Goal: Task Accomplishment & Management: Manage account settings

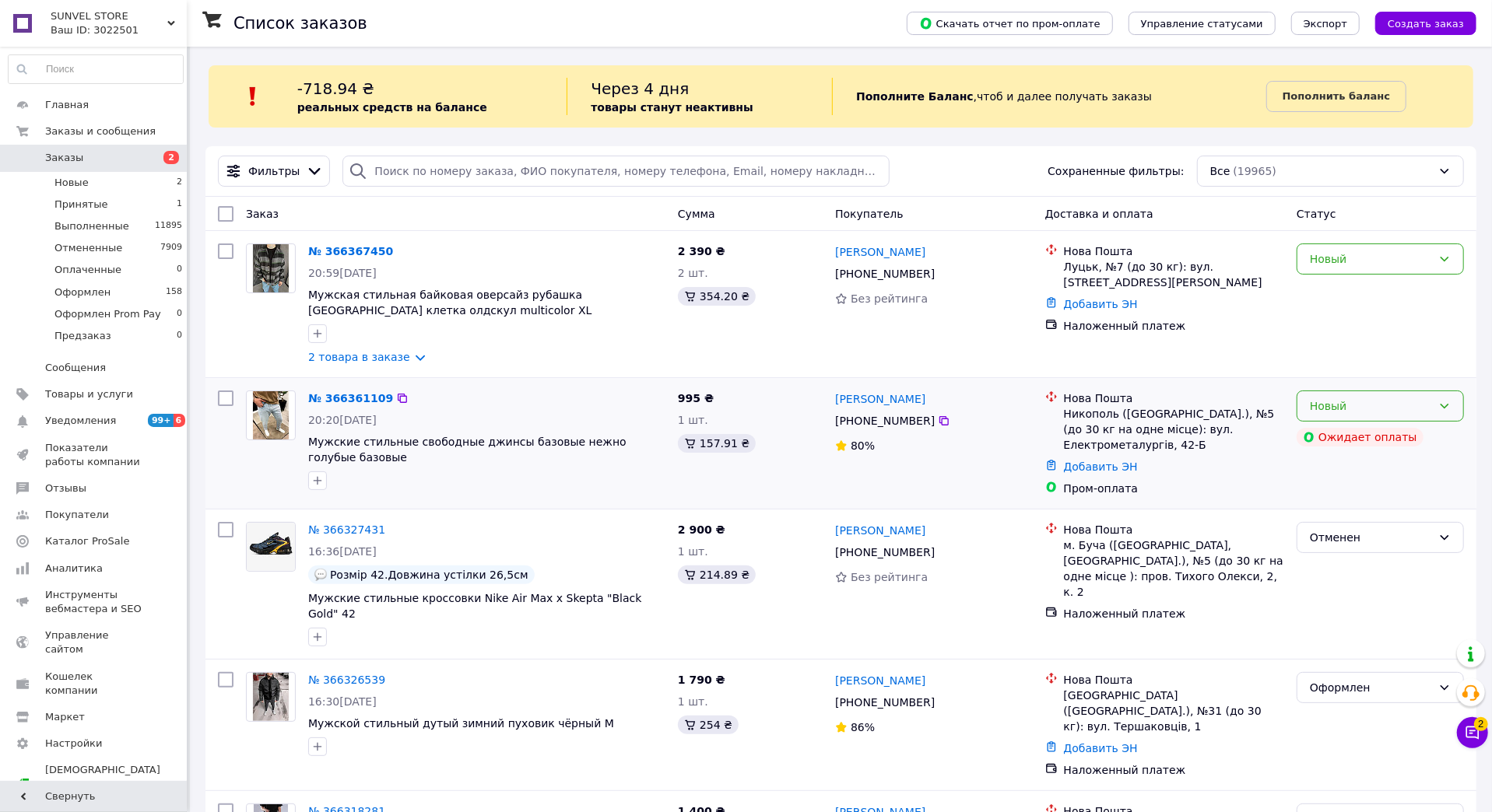
click at [1296, 405] on div "Новый" at bounding box center [1380, 406] width 167 height 31
click at [1335, 430] on li "Принят" at bounding box center [1380, 439] width 166 height 28
click at [345, 402] on link "№ 366361109" at bounding box center [347, 398] width 77 height 12
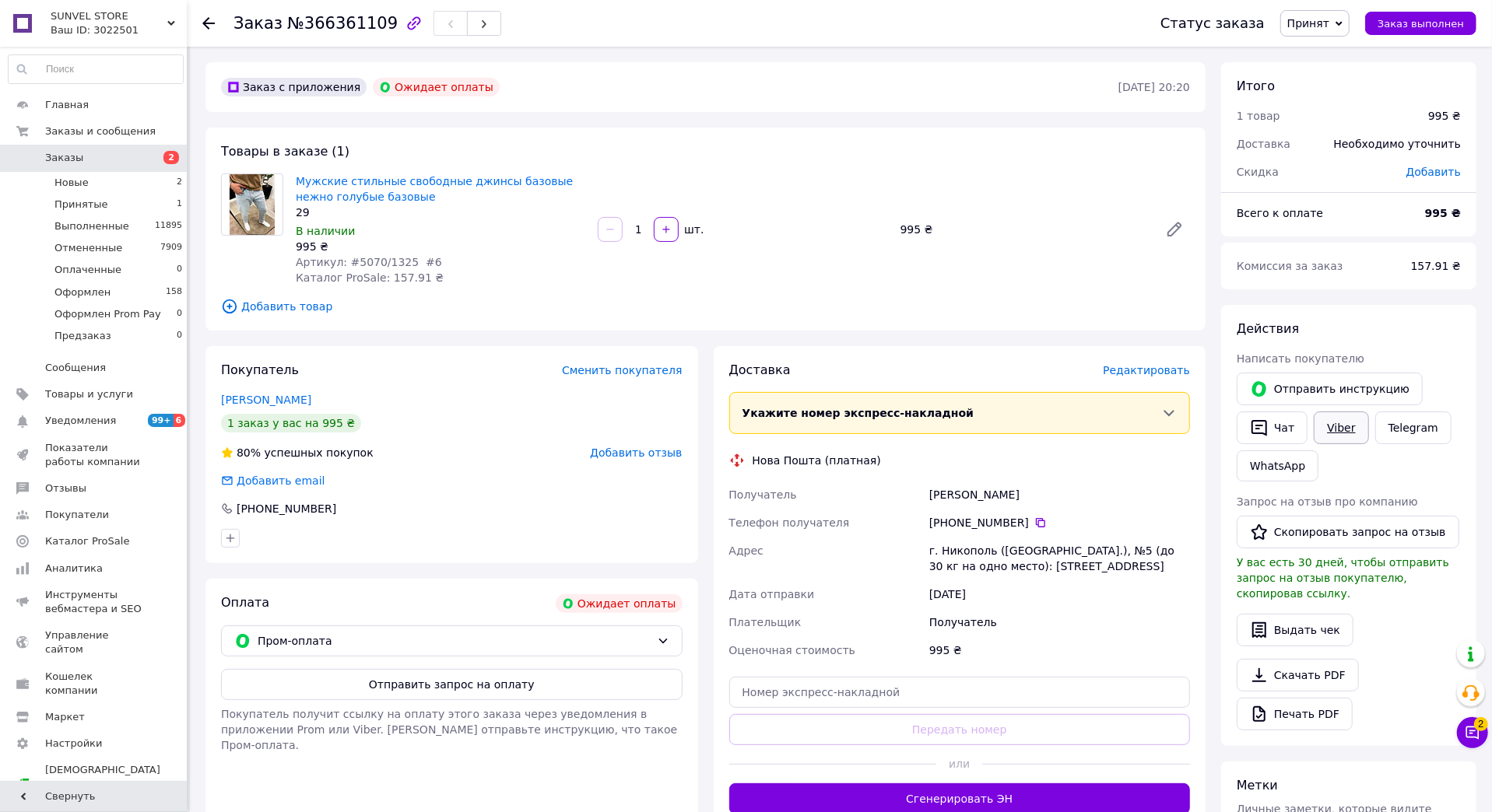
click at [1331, 428] on link "Viber" at bounding box center [1341, 427] width 55 height 33
click at [1282, 431] on button "Чат" at bounding box center [1272, 427] width 71 height 33
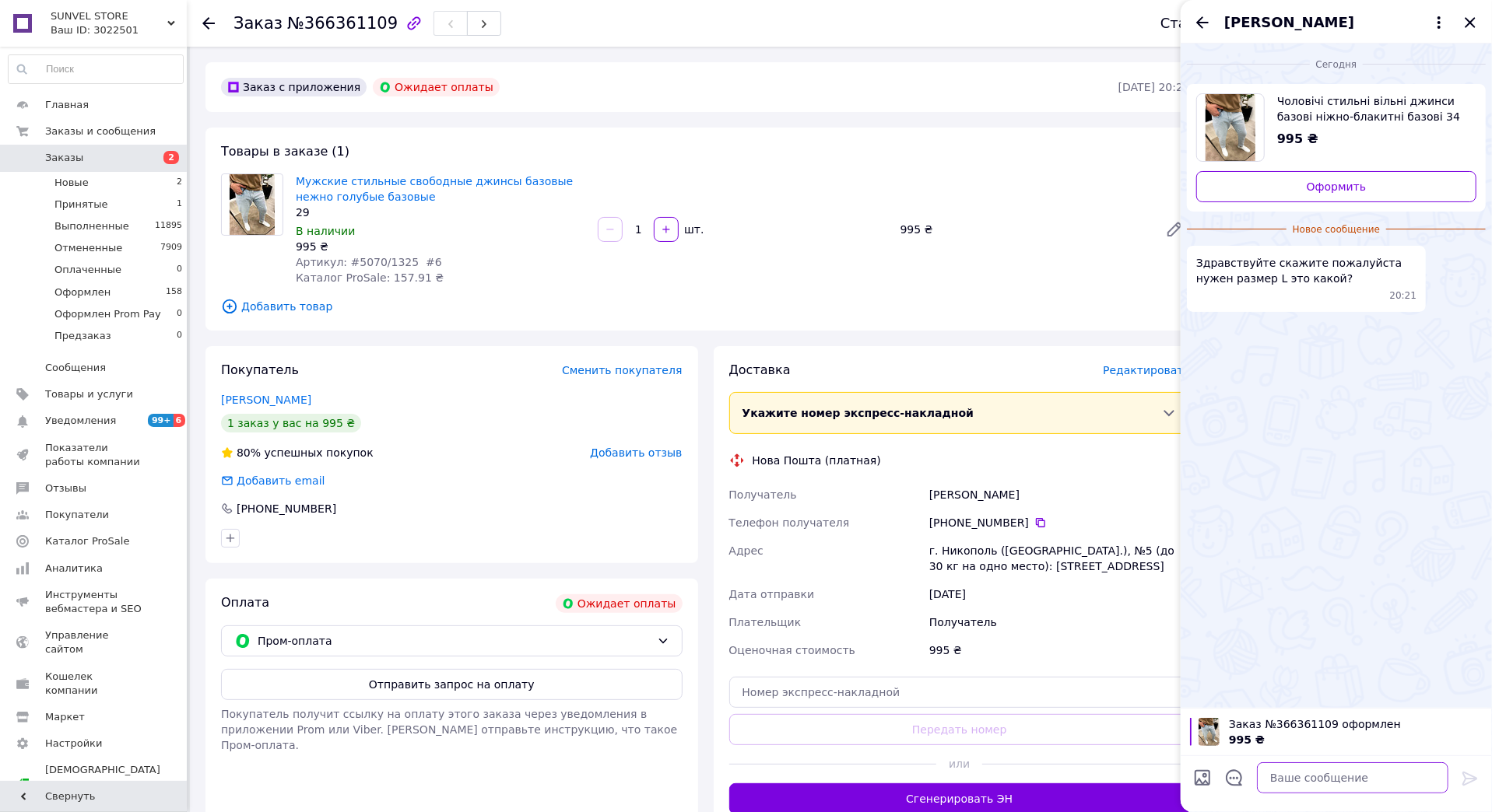
click at [1310, 775] on textarea at bounding box center [1352, 777] width 191 height 31
paste textarea "Доброго часу доби ! Ви оформлювали замовлення на нашому сайті [DOMAIN_NAME]. Вк…"
type textarea "Доброго часу доби ! Ви оформлювали замовлення на нашому сайті [DOMAIN_NAME]. Вк…"
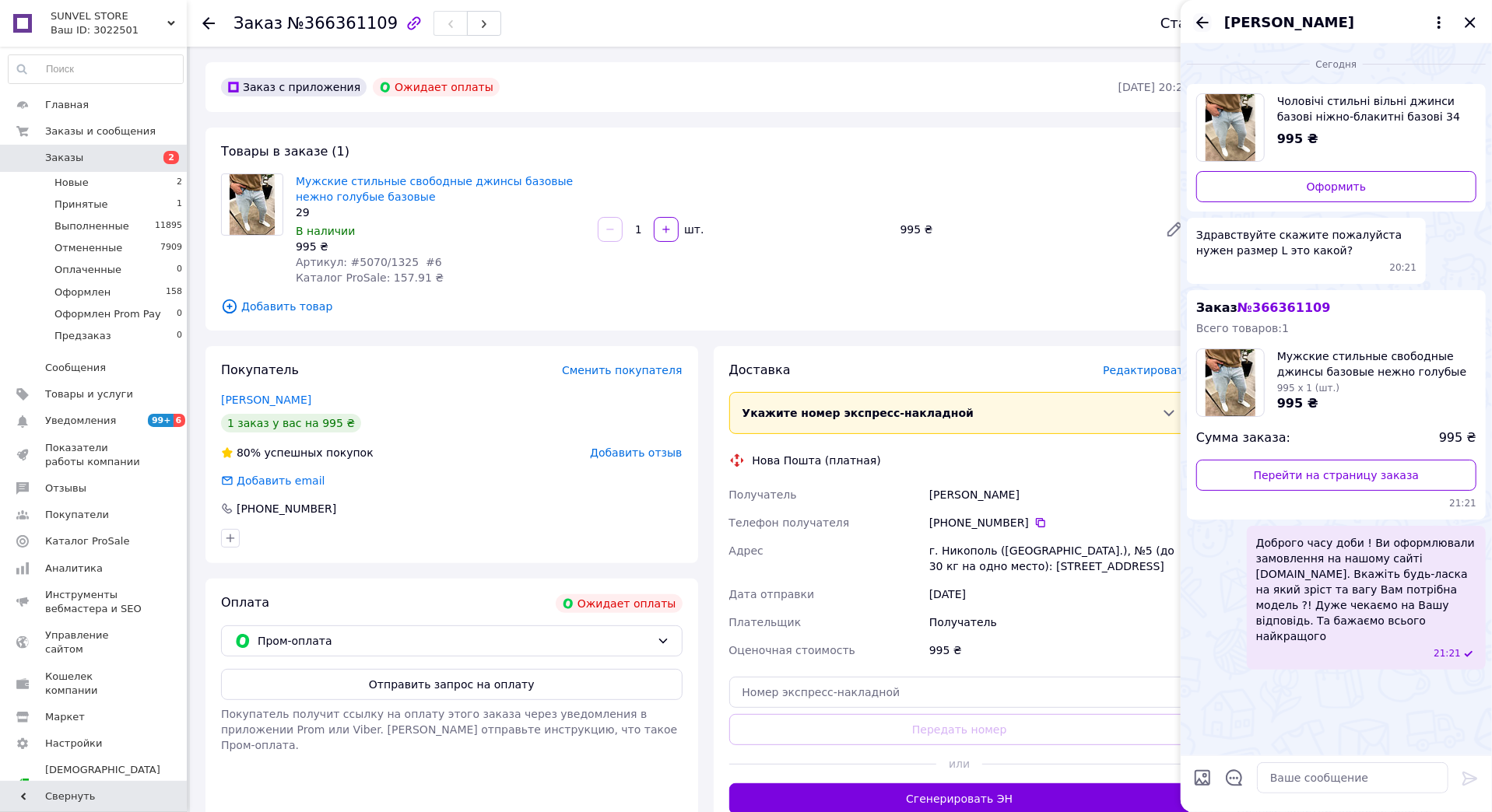
click at [1194, 26] on icon "Назад" at bounding box center [1202, 22] width 18 height 18
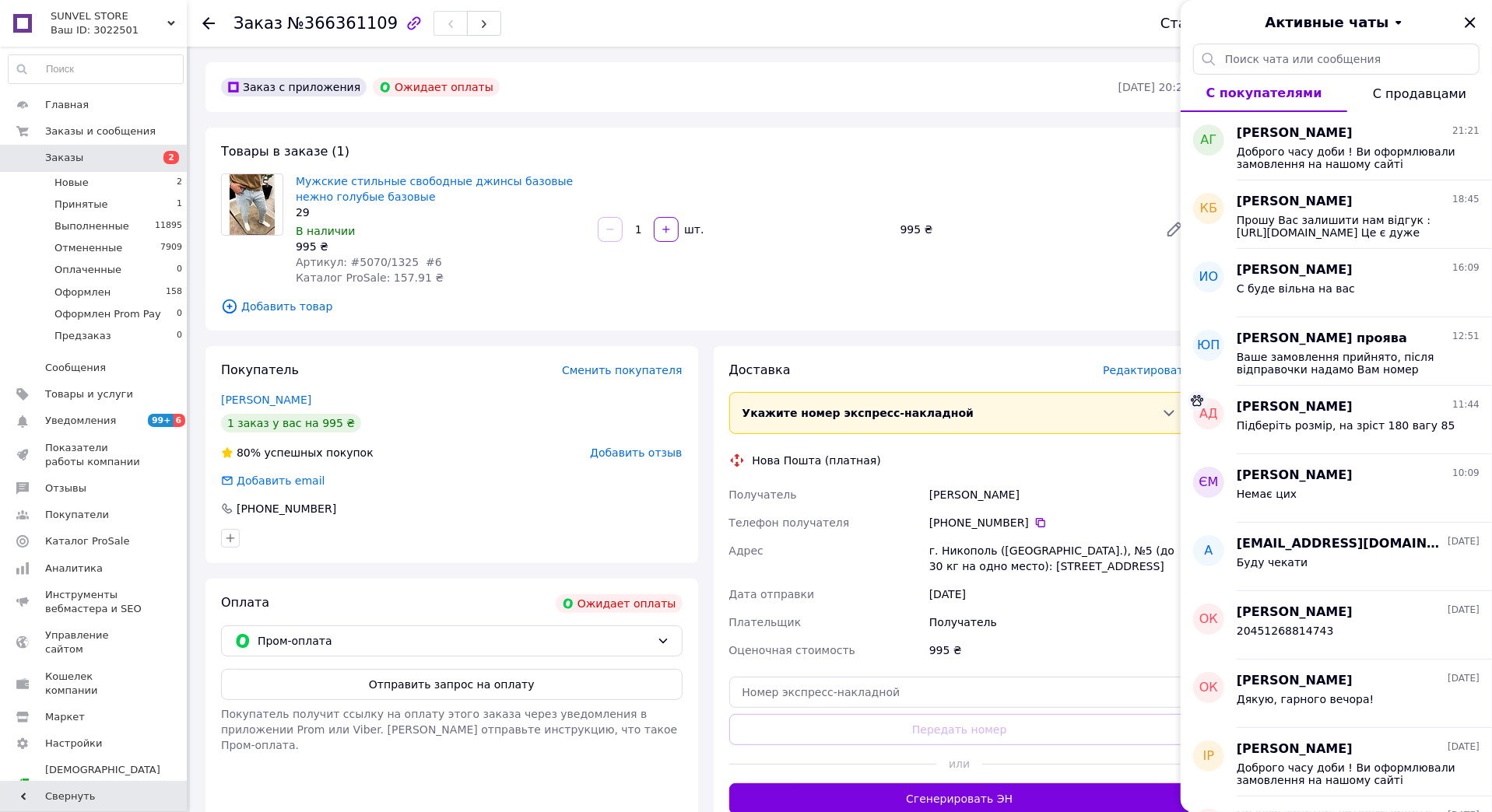
click at [114, 164] on span "Заказы" at bounding box center [94, 157] width 99 height 14
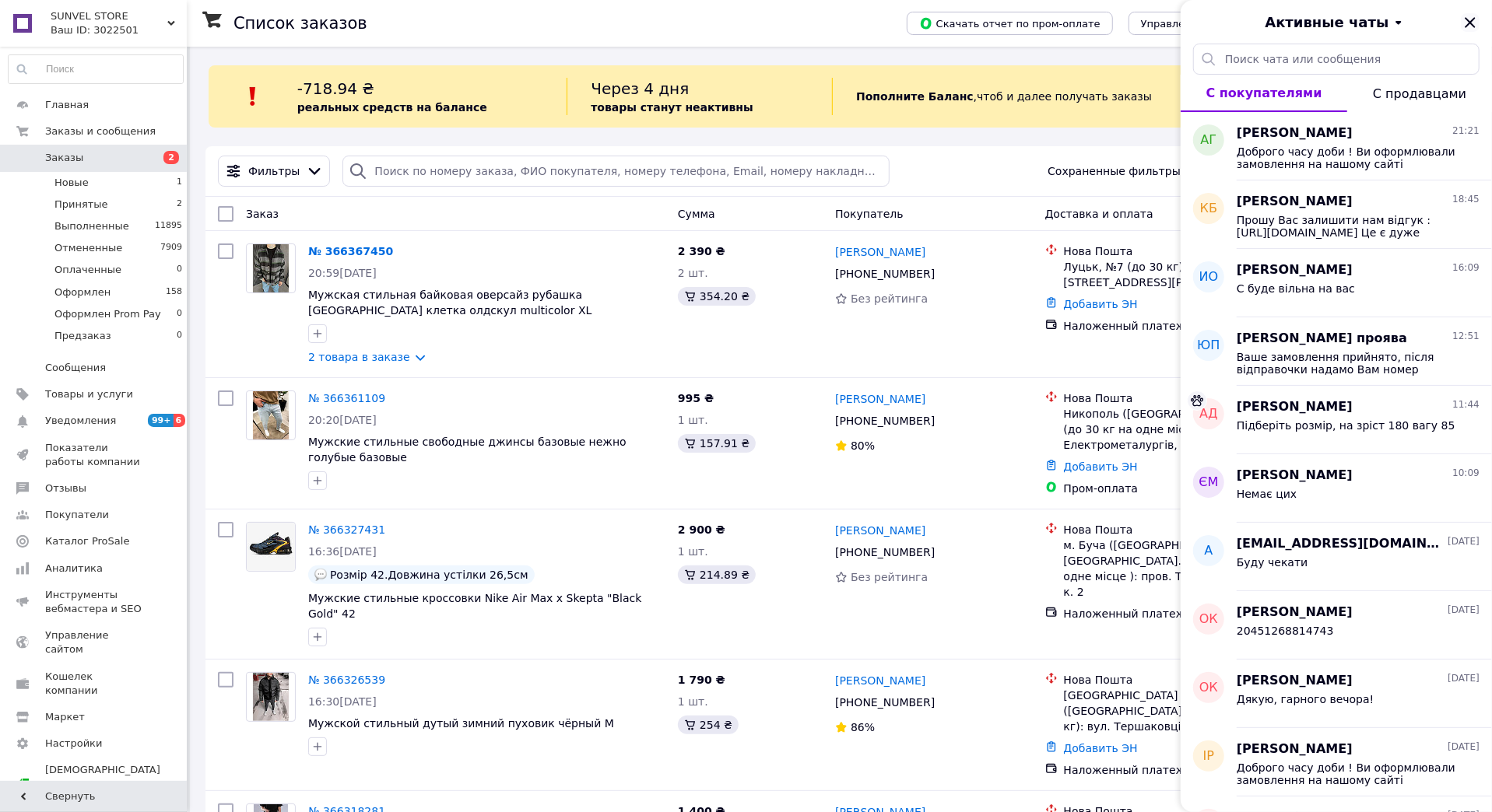
click at [1464, 22] on icon "Закрыть" at bounding box center [1470, 22] width 18 height 18
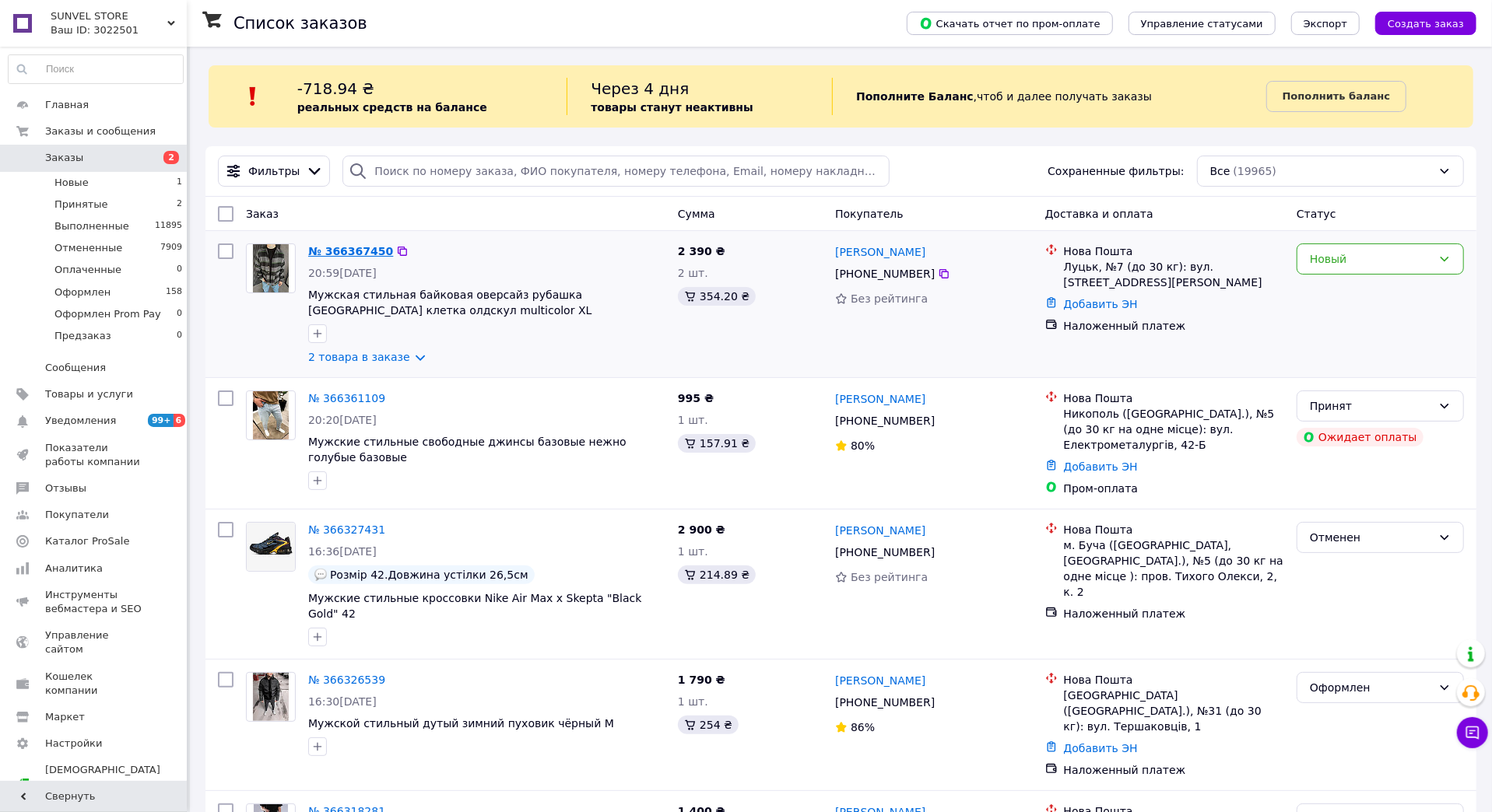
click at [377, 256] on link "№ 366367450" at bounding box center [351, 251] width 85 height 12
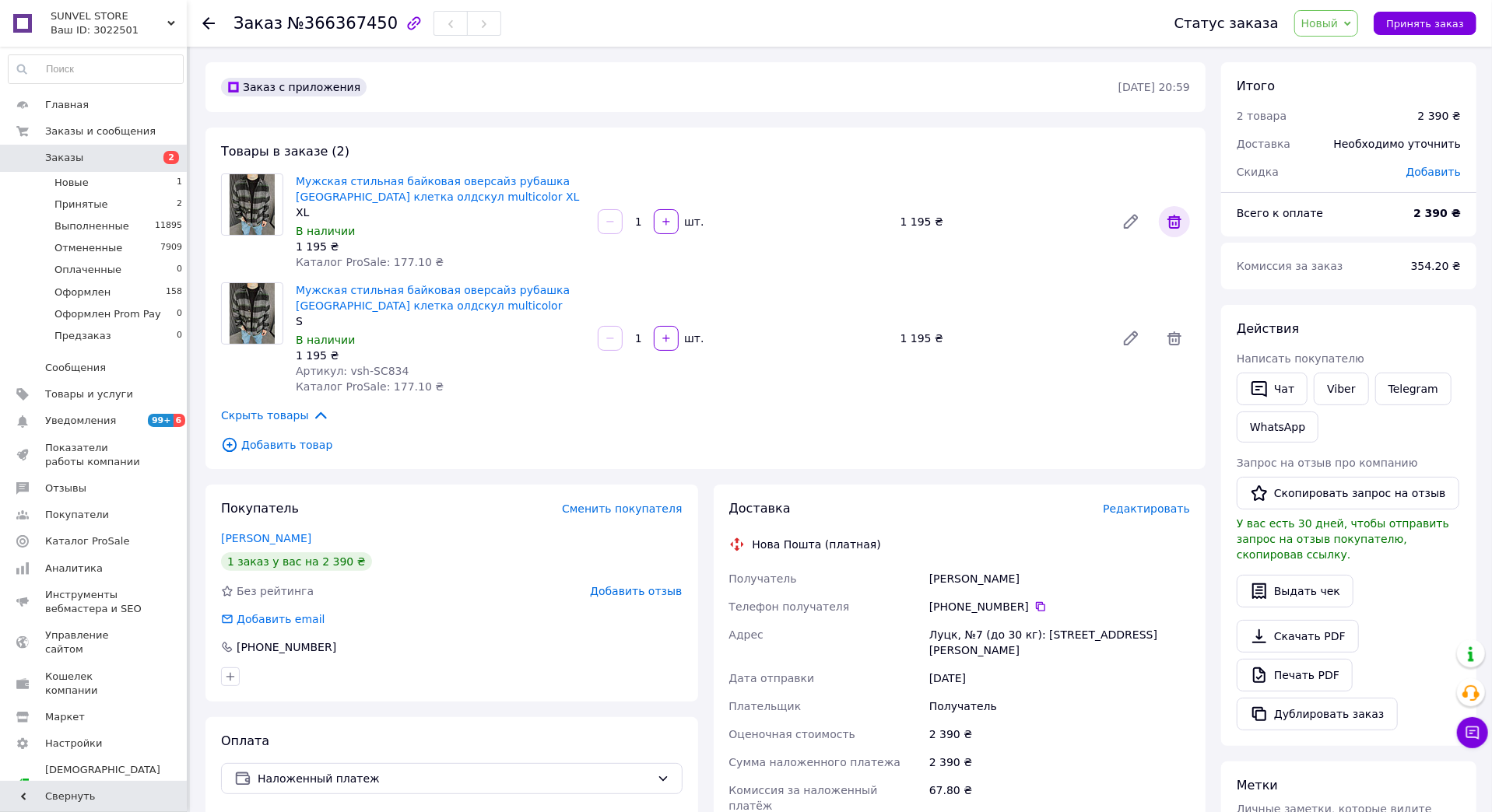
click at [1169, 226] on icon at bounding box center [1174, 221] width 18 height 18
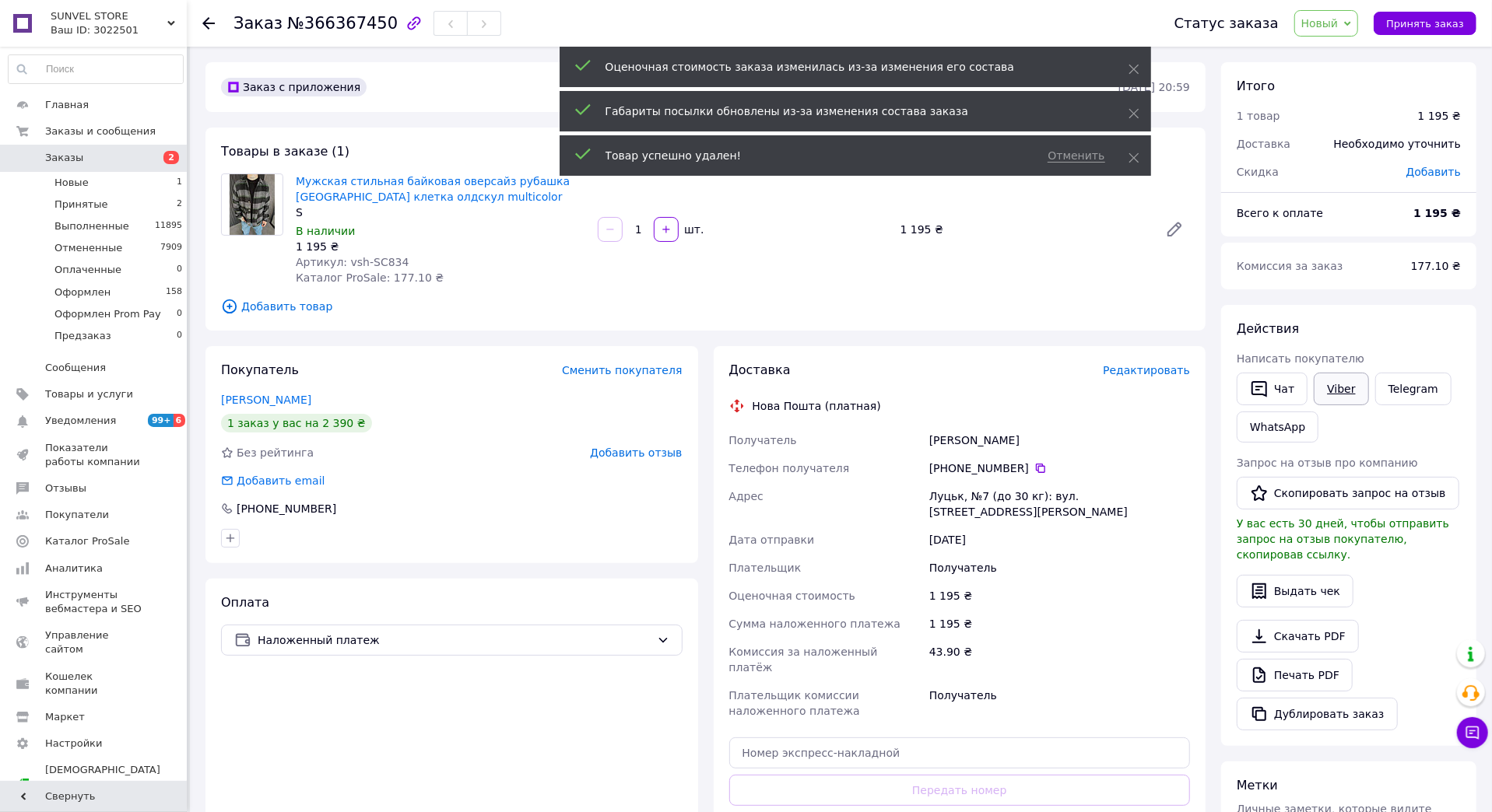
click at [1337, 373] on link "Viber" at bounding box center [1341, 389] width 55 height 33
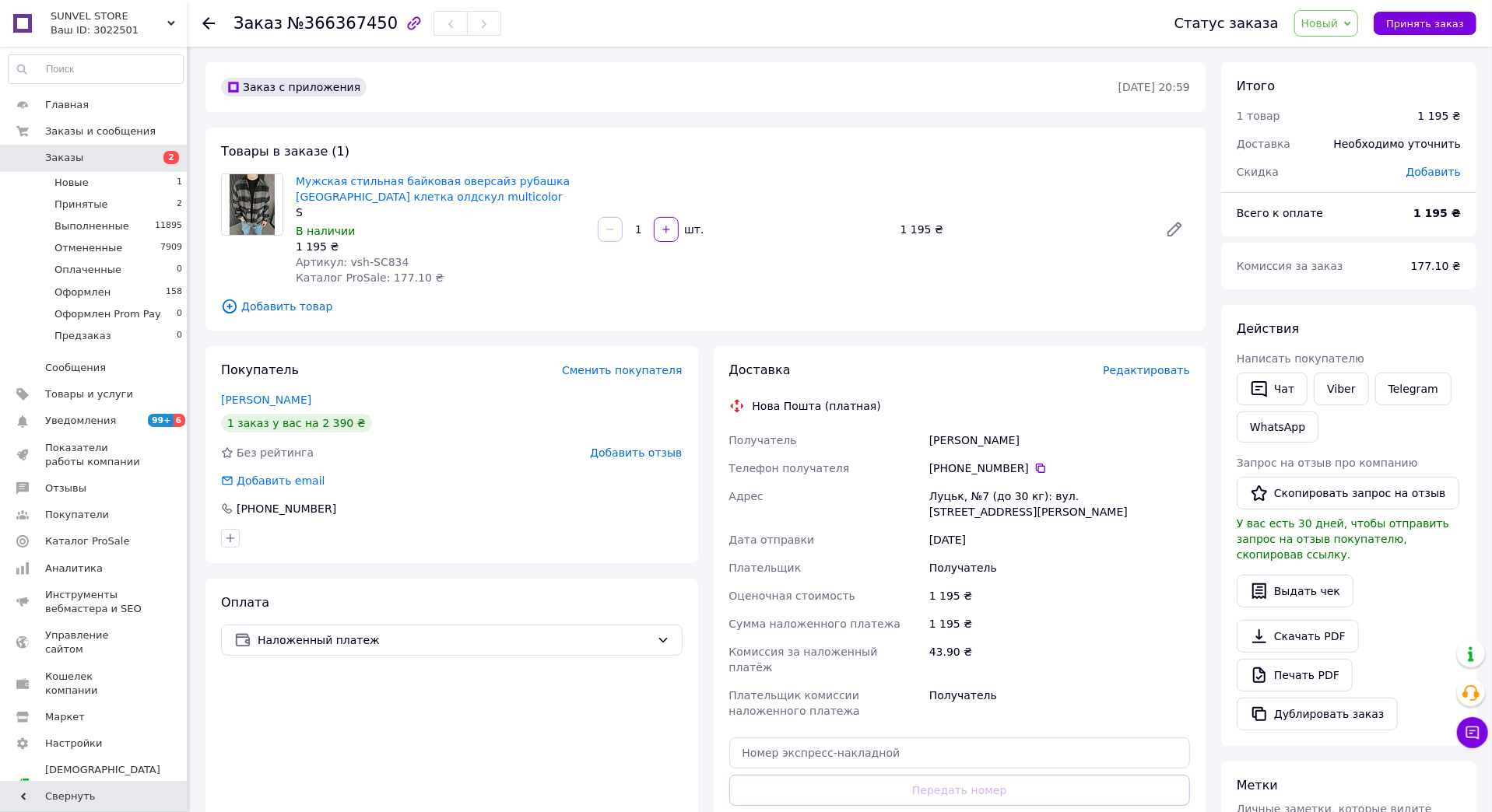
click at [104, 157] on span "Заказы" at bounding box center [94, 157] width 99 height 14
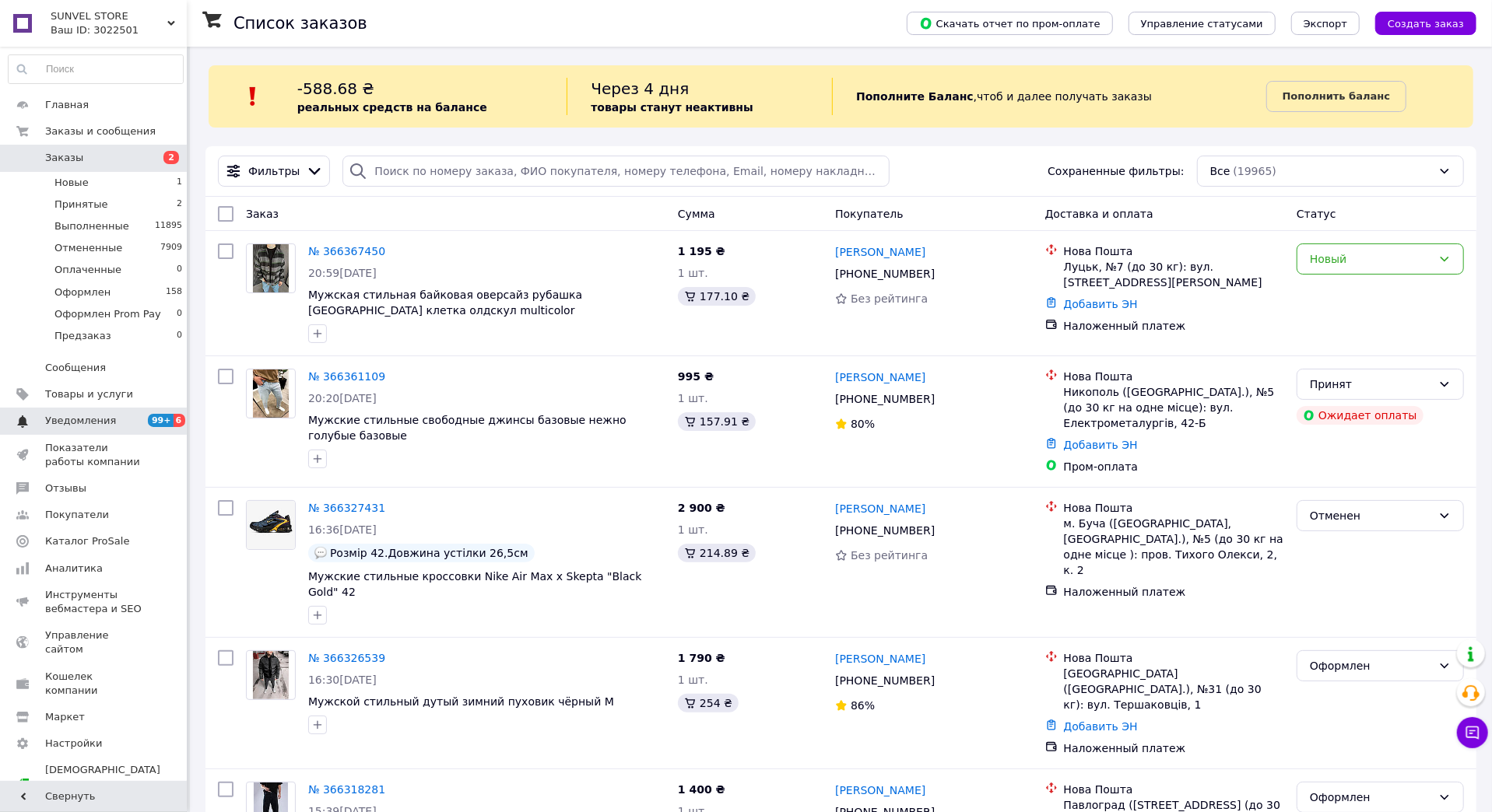
click at [132, 422] on span "Уведомления" at bounding box center [94, 420] width 99 height 14
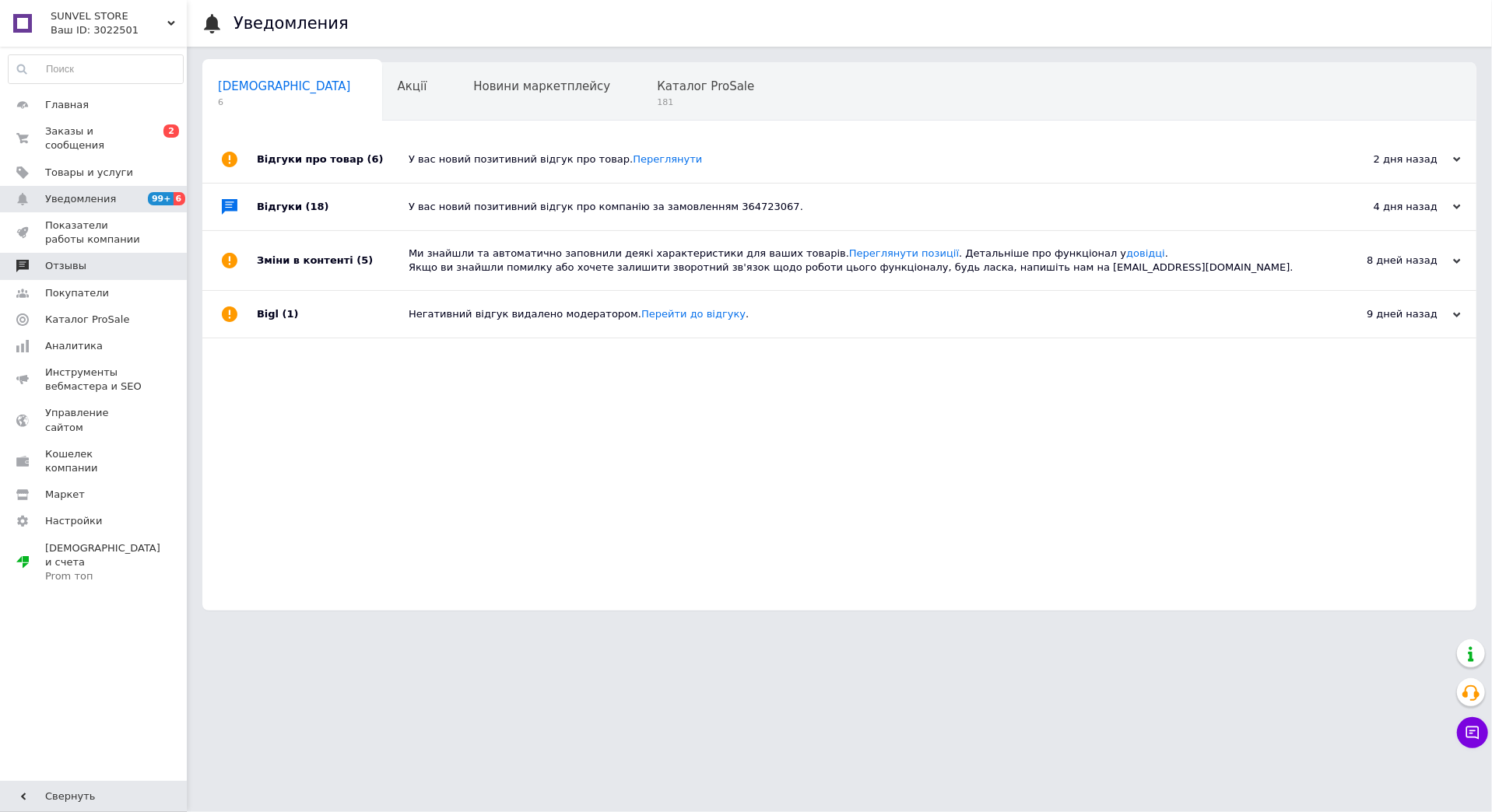
click at [109, 270] on span "Отзывы" at bounding box center [94, 265] width 99 height 14
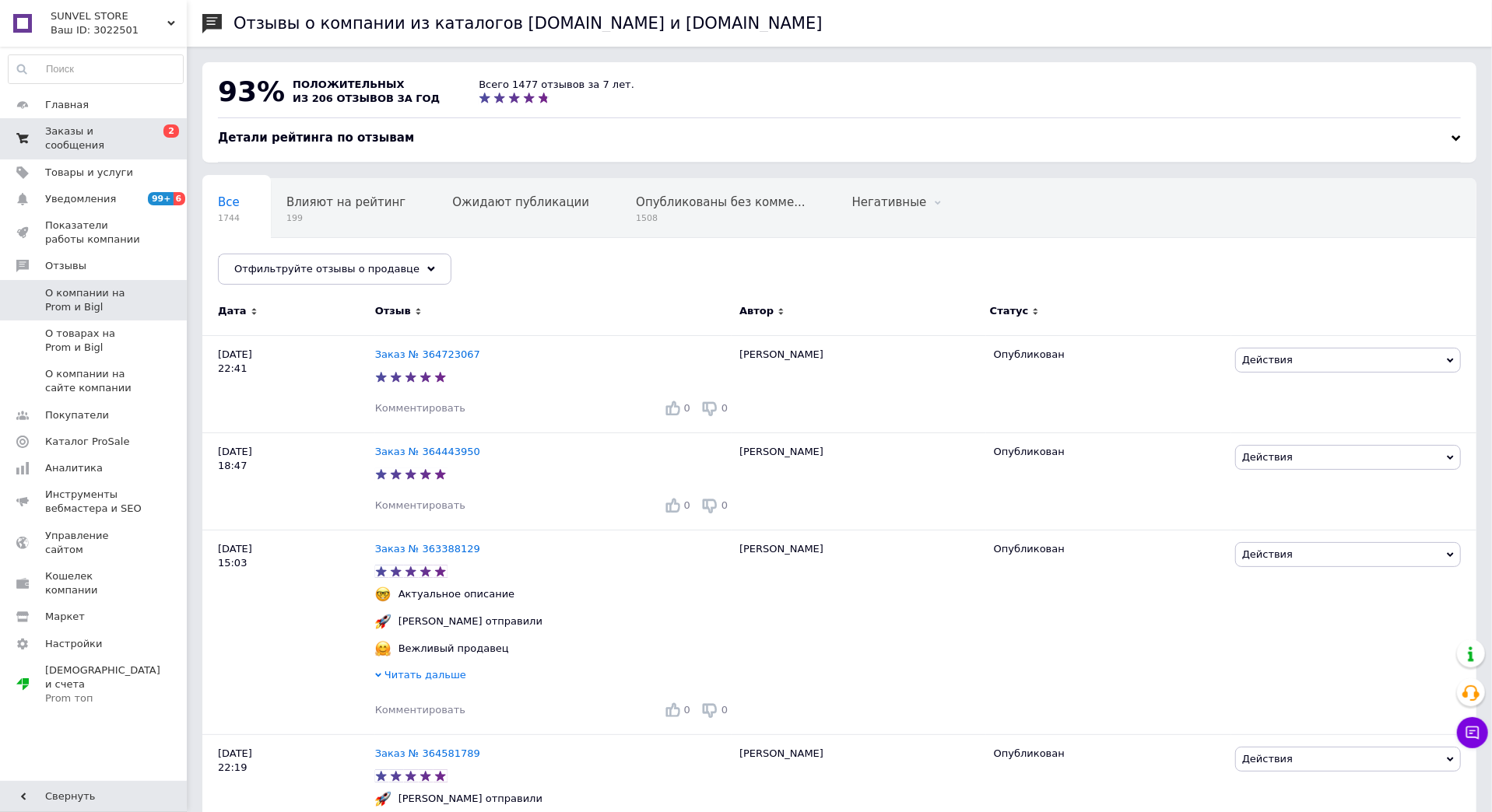
click at [110, 129] on span "Заказы и сообщения" at bounding box center [94, 138] width 99 height 28
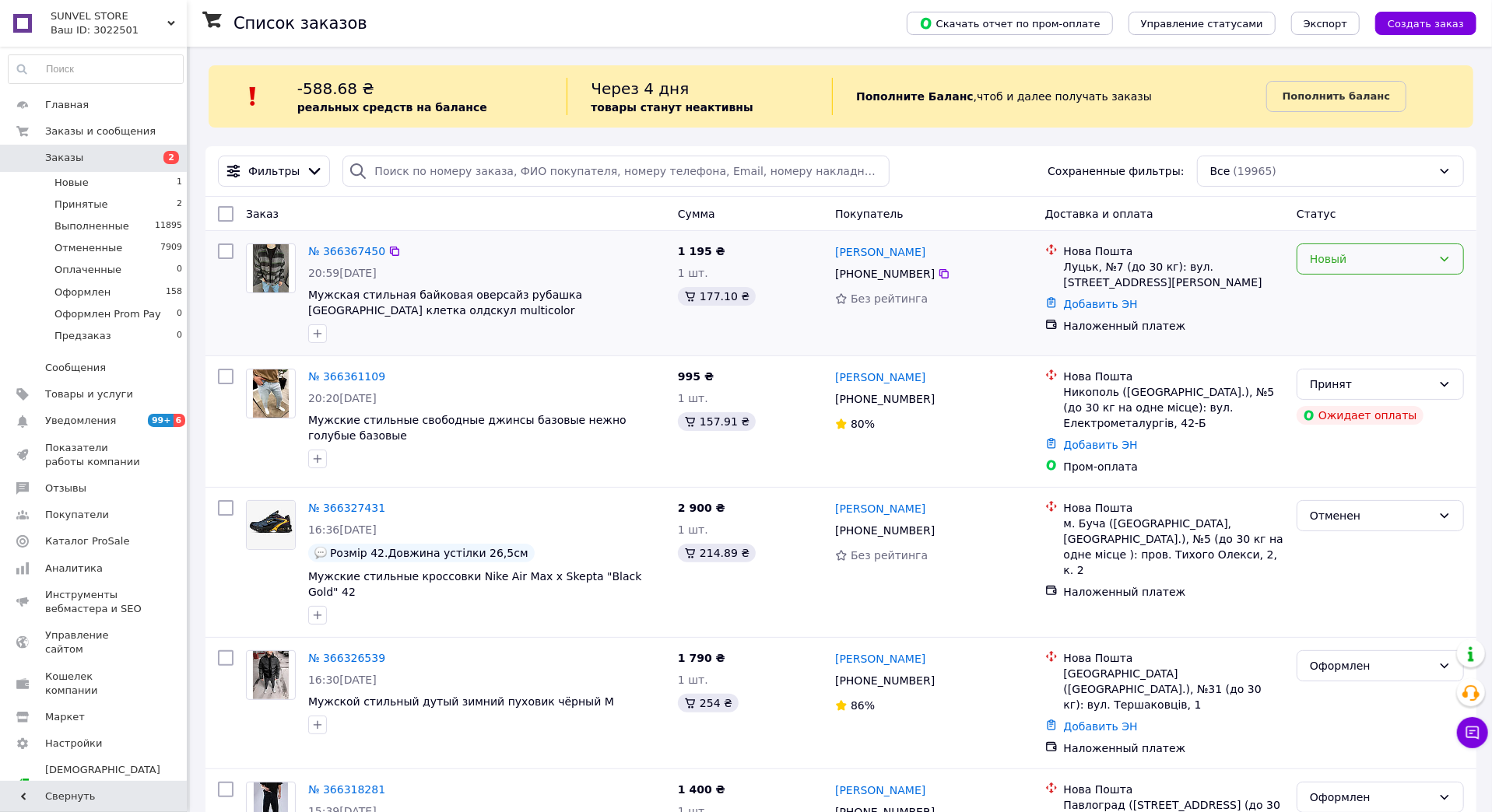
click at [1412, 263] on div "Новый" at bounding box center [1371, 259] width 122 height 17
click at [1344, 301] on li "Принят" at bounding box center [1380, 292] width 166 height 28
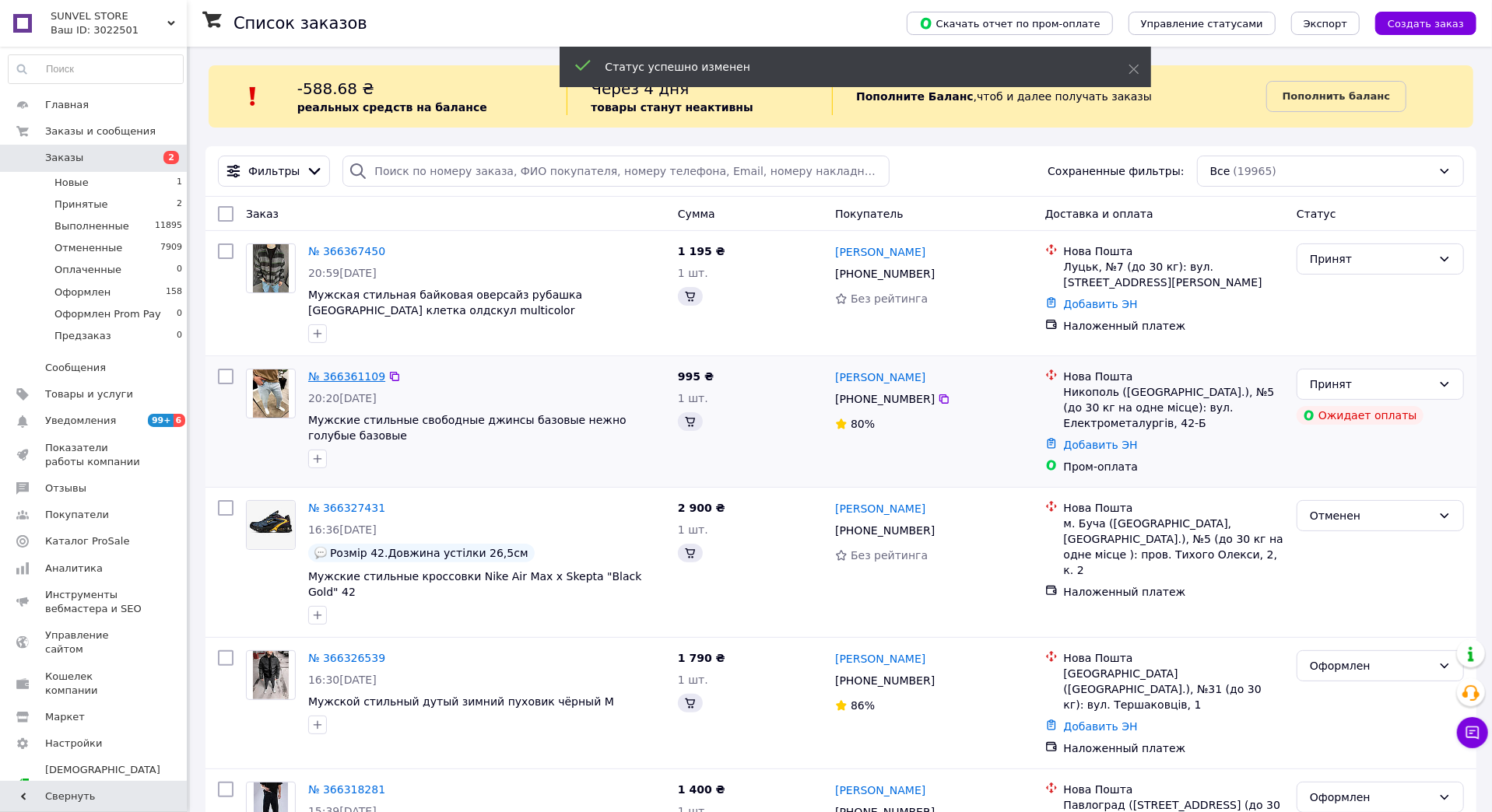
click at [332, 374] on link "№ 366361109" at bounding box center [347, 376] width 77 height 12
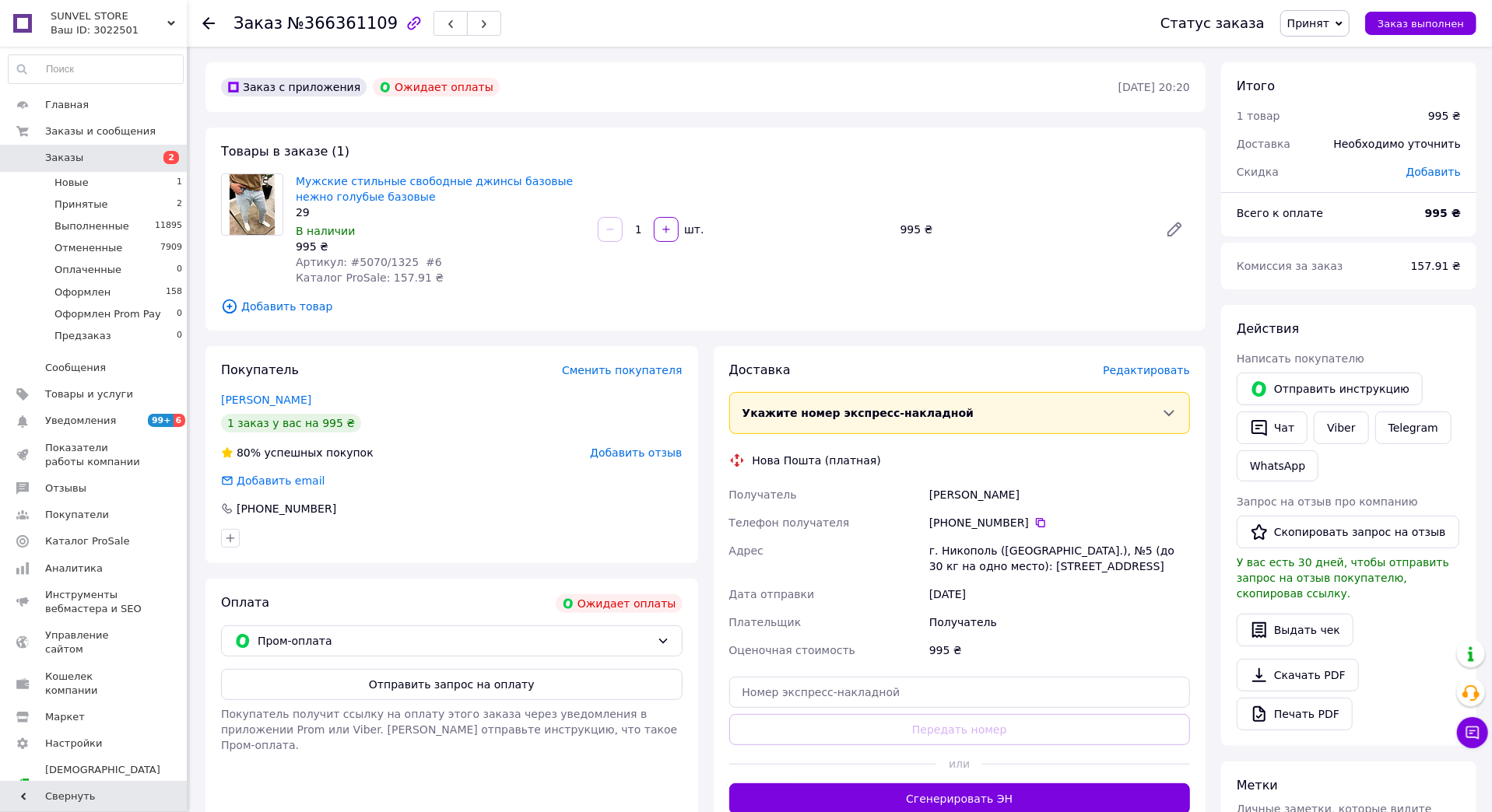
click at [362, 257] on span "Артикул: #5070/1325 #6" at bounding box center [369, 262] width 146 height 12
copy span "5070"
click at [121, 152] on span "Заказы" at bounding box center [94, 157] width 99 height 14
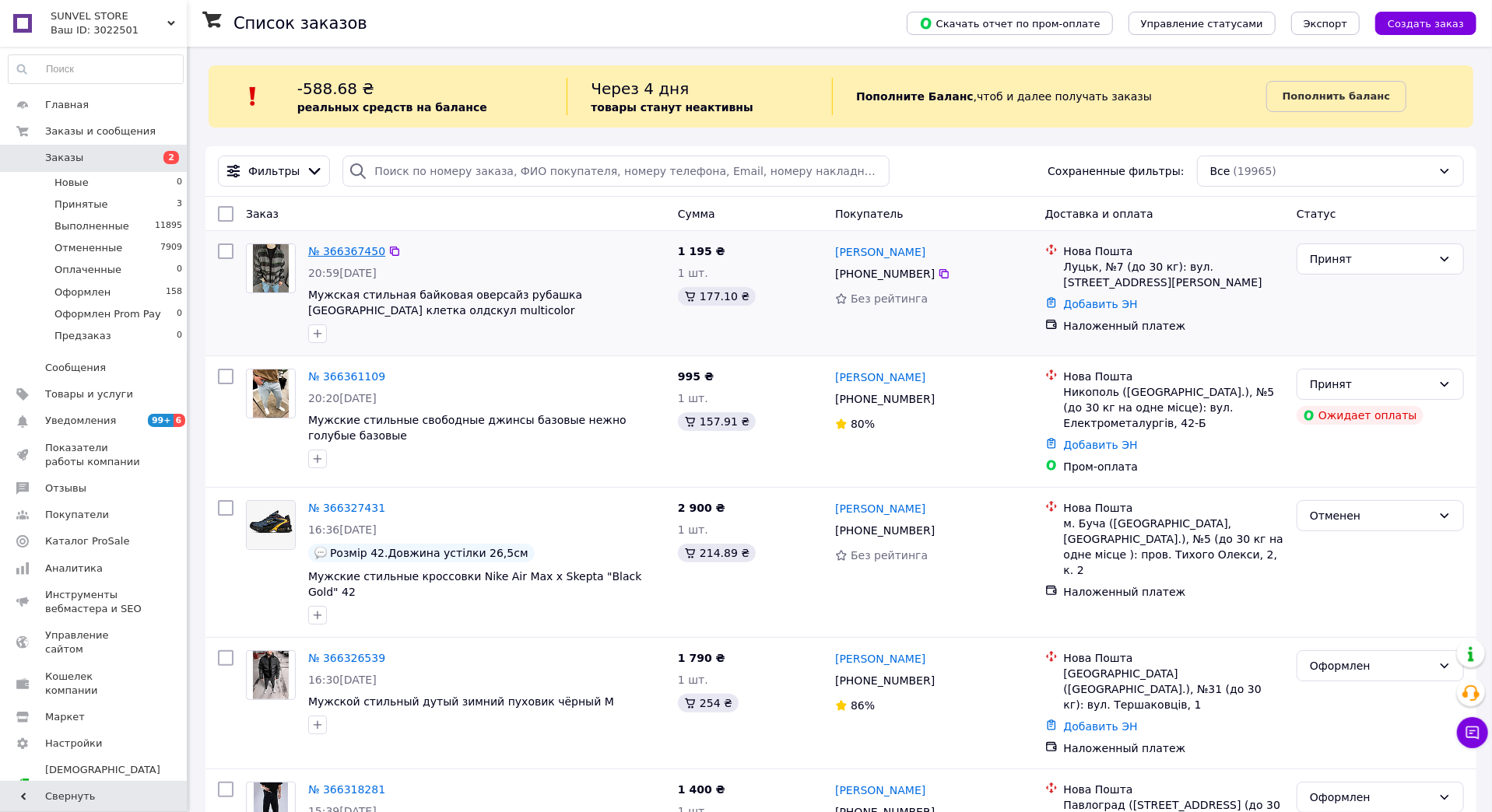
click at [356, 251] on link "№ 366367450" at bounding box center [347, 251] width 77 height 12
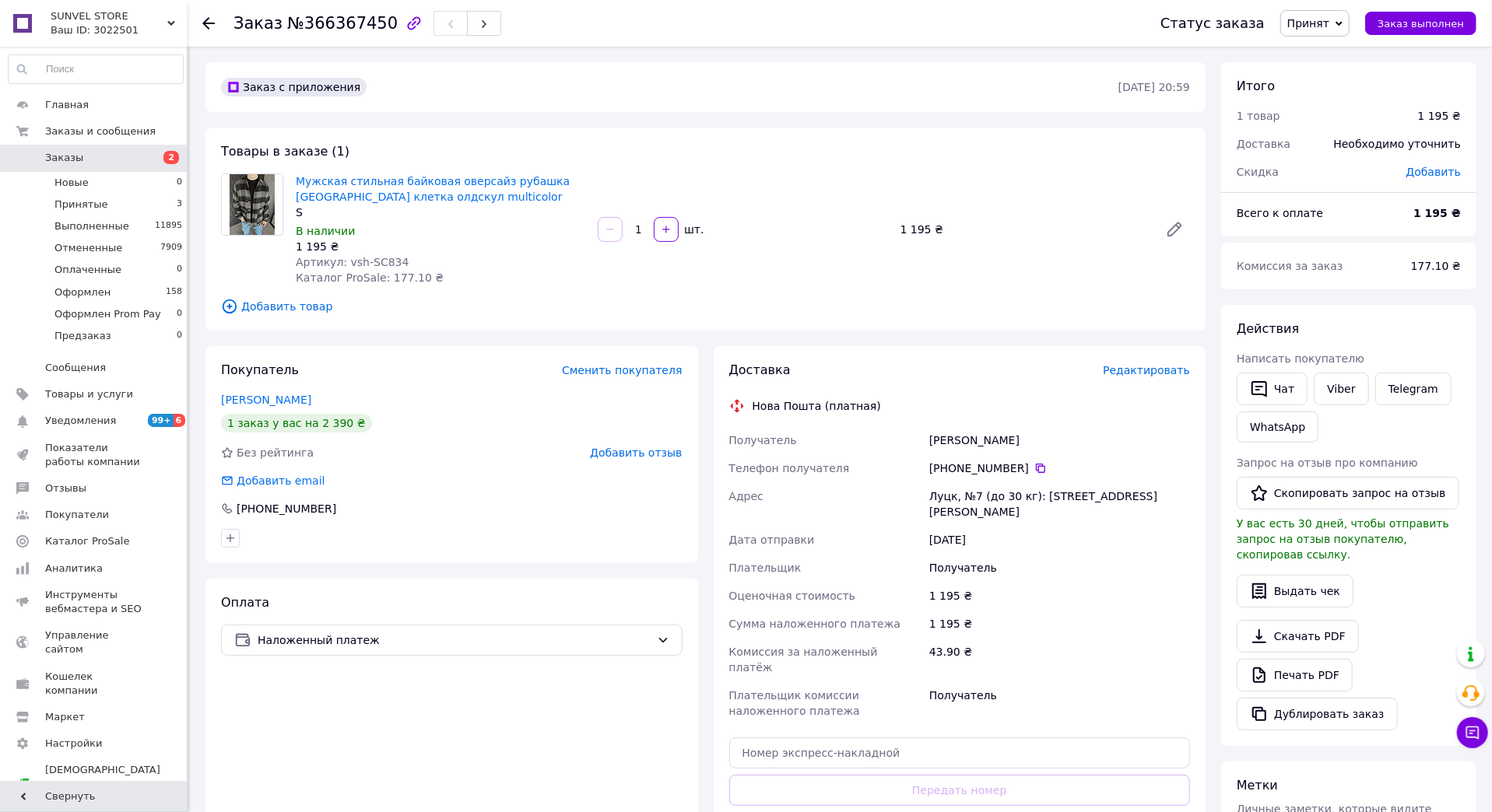
click at [382, 263] on span "Артикул: vsh-SC834" at bounding box center [352, 262] width 112 height 12
copy span "SC834"
click at [367, 189] on span "Мужская стильная байковая оверсайз рубашка [GEOGRAPHIC_DATA] клетка олдскул mul…" at bounding box center [440, 189] width 289 height 31
click at [374, 175] on link "Мужская стильная байковая оверсайз рубашка [GEOGRAPHIC_DATA] клетка олдскул mul…" at bounding box center [432, 189] width 274 height 28
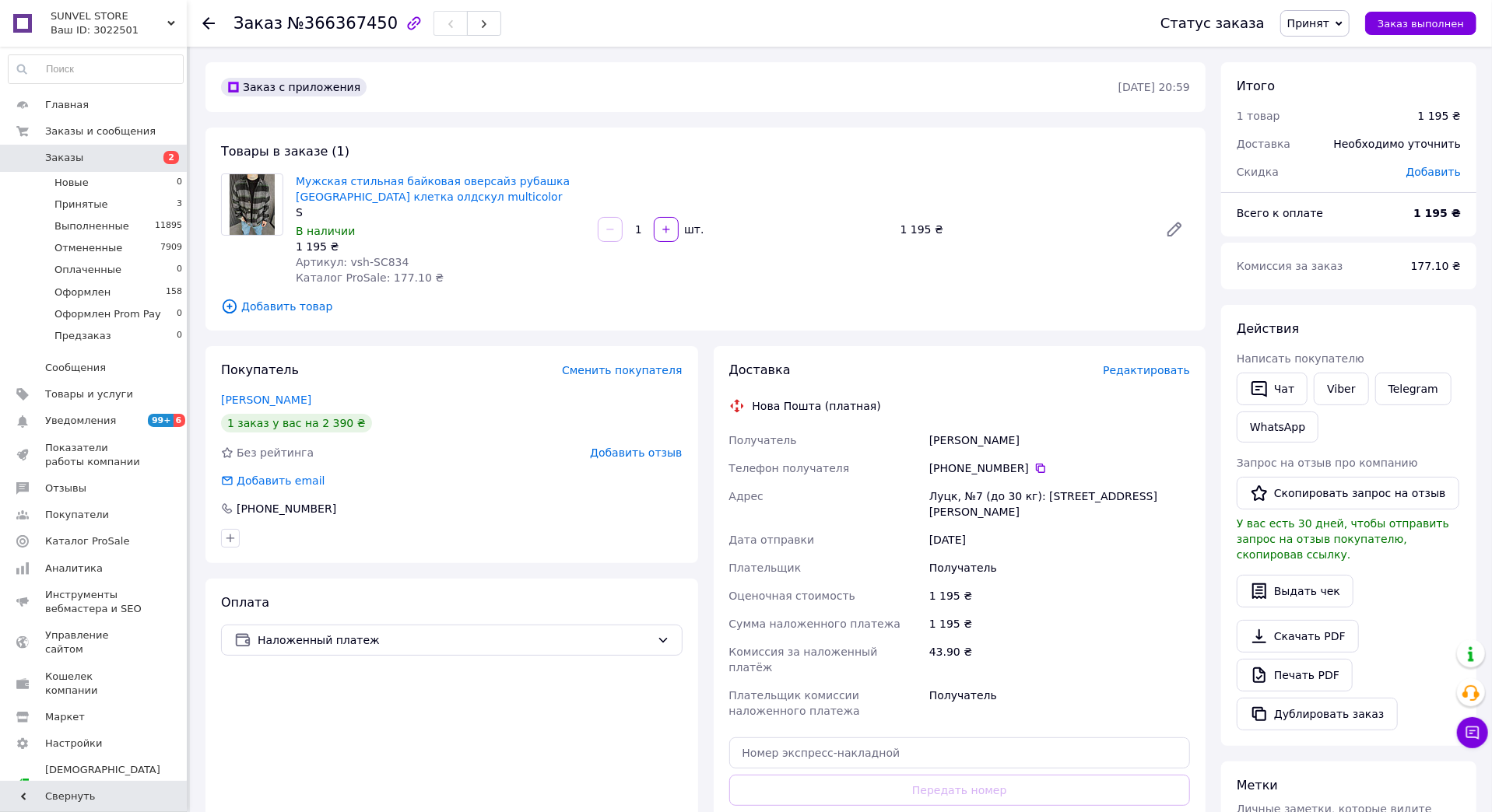
click at [100, 161] on span "Заказы" at bounding box center [94, 157] width 99 height 14
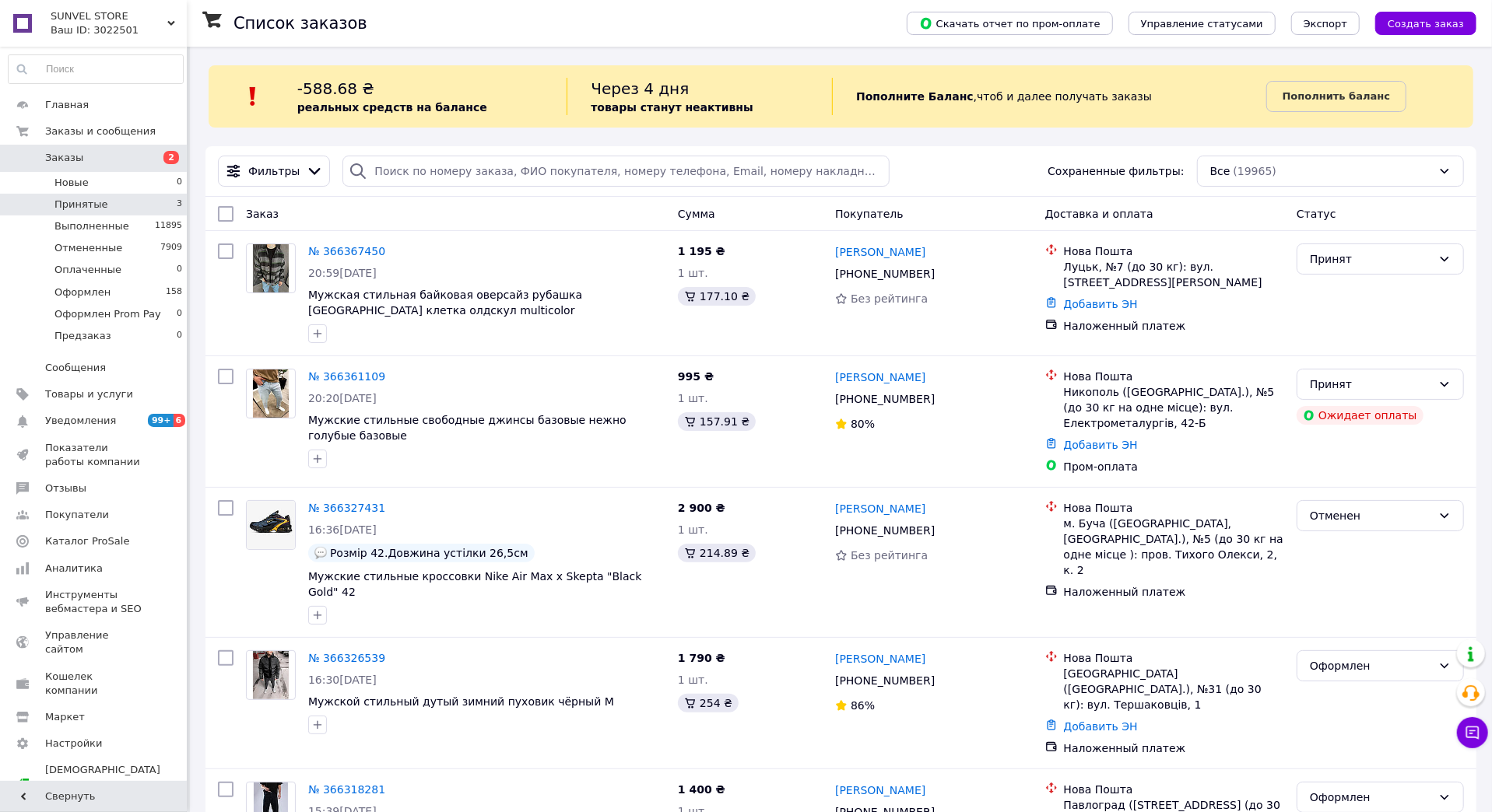
click at [166, 201] on li "Принятые 3" at bounding box center [96, 204] width 191 height 22
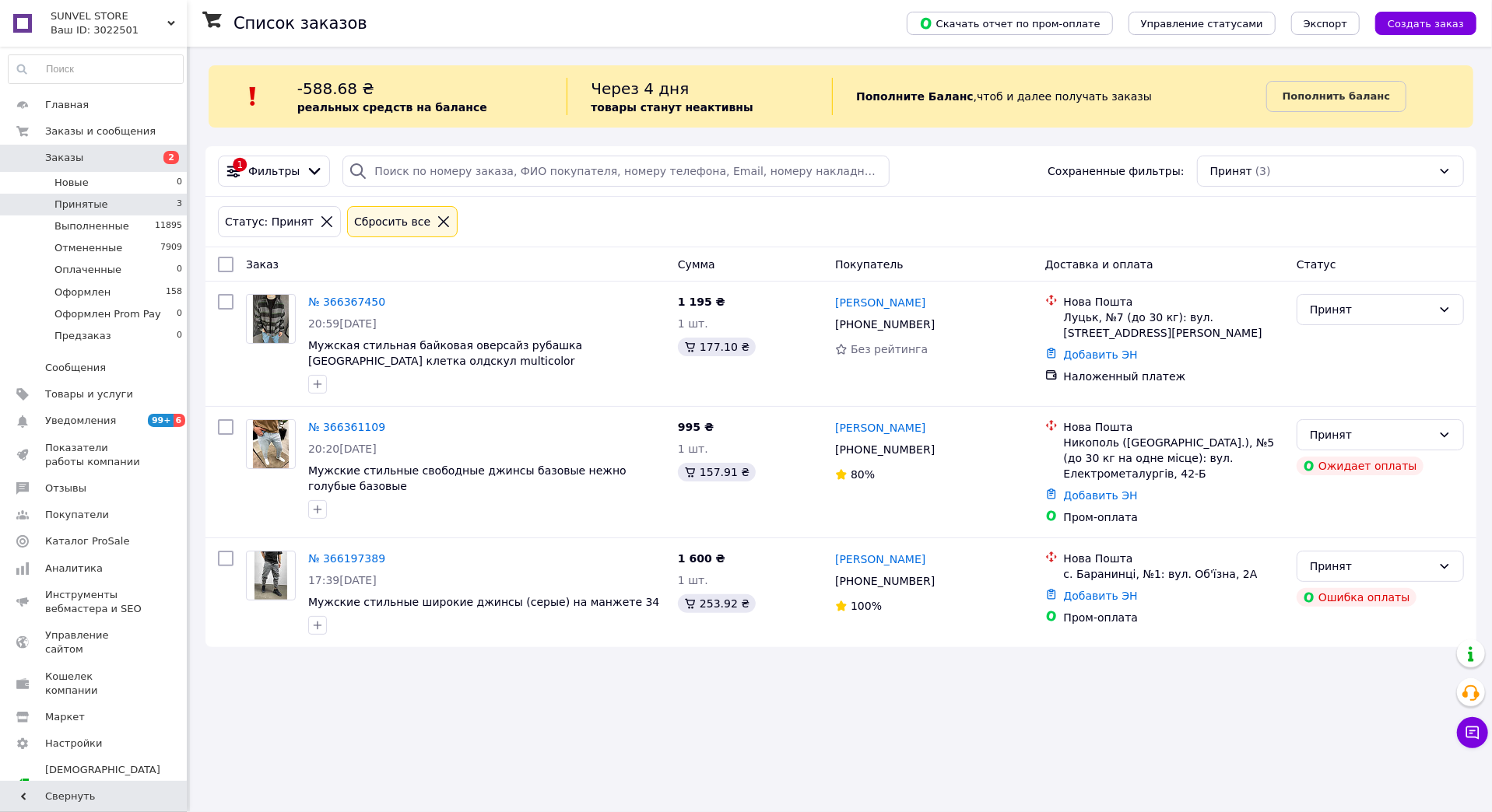
click at [144, 154] on span "2" at bounding box center [165, 157] width 43 height 14
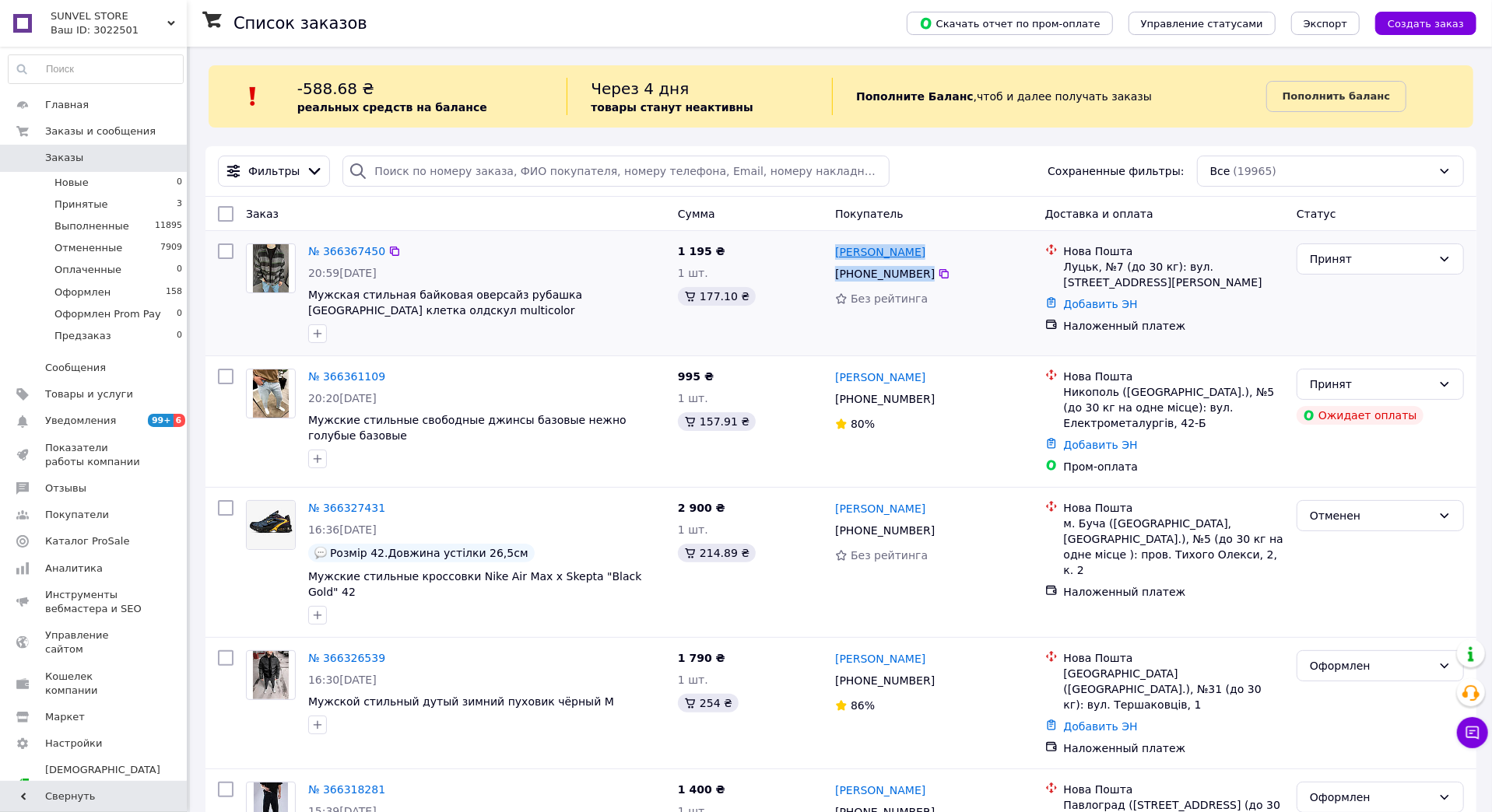
drag, startPoint x: 934, startPoint y: 274, endPoint x: 836, endPoint y: 254, distance: 100.0
click at [836, 254] on div "[PERSON_NAME] [PHONE_NUMBER] Без рейтинга" at bounding box center [933, 292] width 210 height 112
copy div "[PERSON_NAME] [PHONE_NUMBER]"
drag, startPoint x: 1154, startPoint y: 281, endPoint x: 1065, endPoint y: 272, distance: 89.5
click at [1065, 272] on div "Луцьк, №7 (до 30 кг): вул. [STREET_ADDRESS][PERSON_NAME]" at bounding box center [1174, 274] width 220 height 31
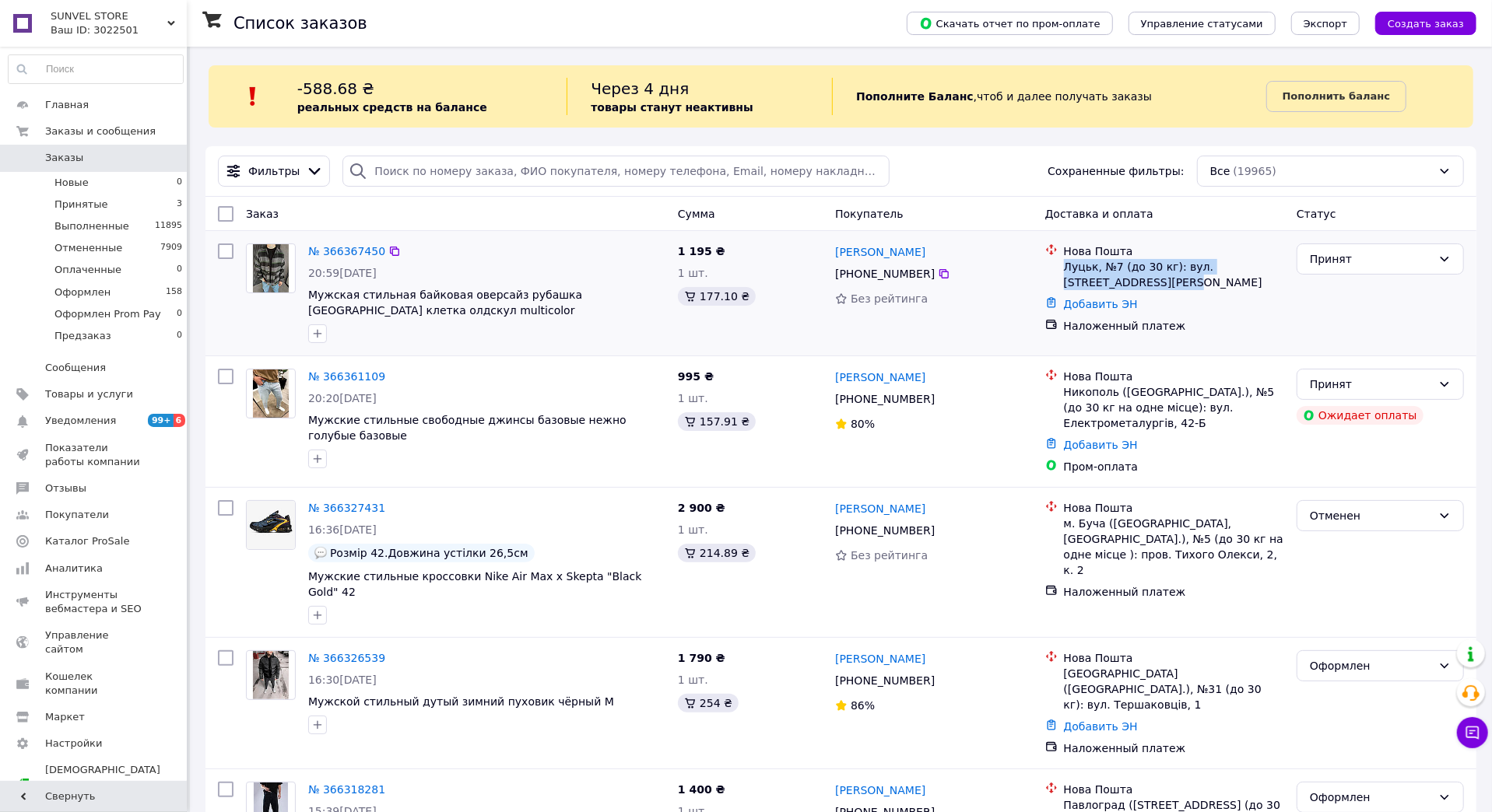
copy div "Луцьк, №7 (до 30 кг): вул. [STREET_ADDRESS][PERSON_NAME]"
click at [1439, 264] on icon at bounding box center [1444, 259] width 12 height 12
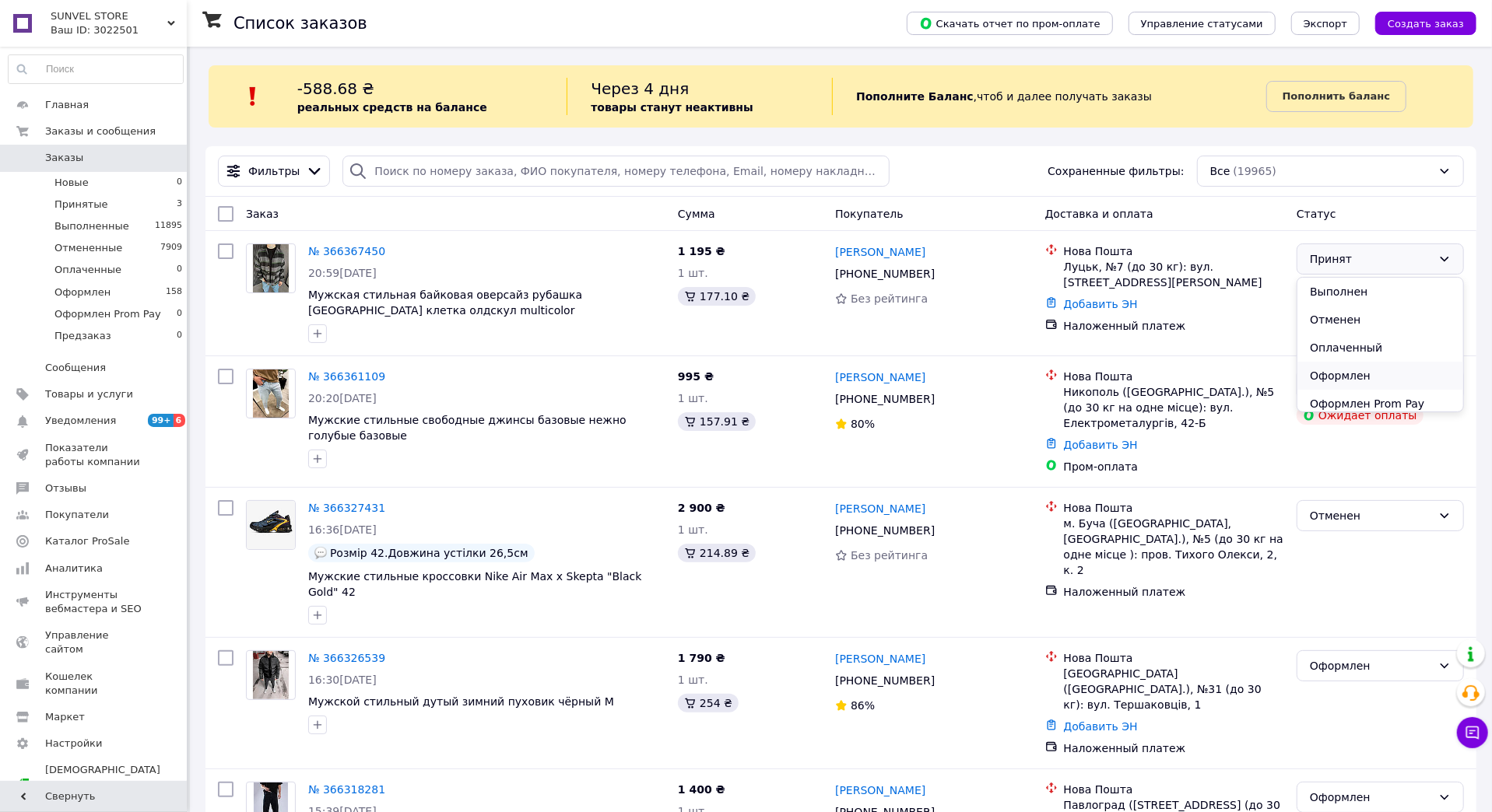
click at [1397, 373] on li "Оформлен" at bounding box center [1380, 375] width 166 height 28
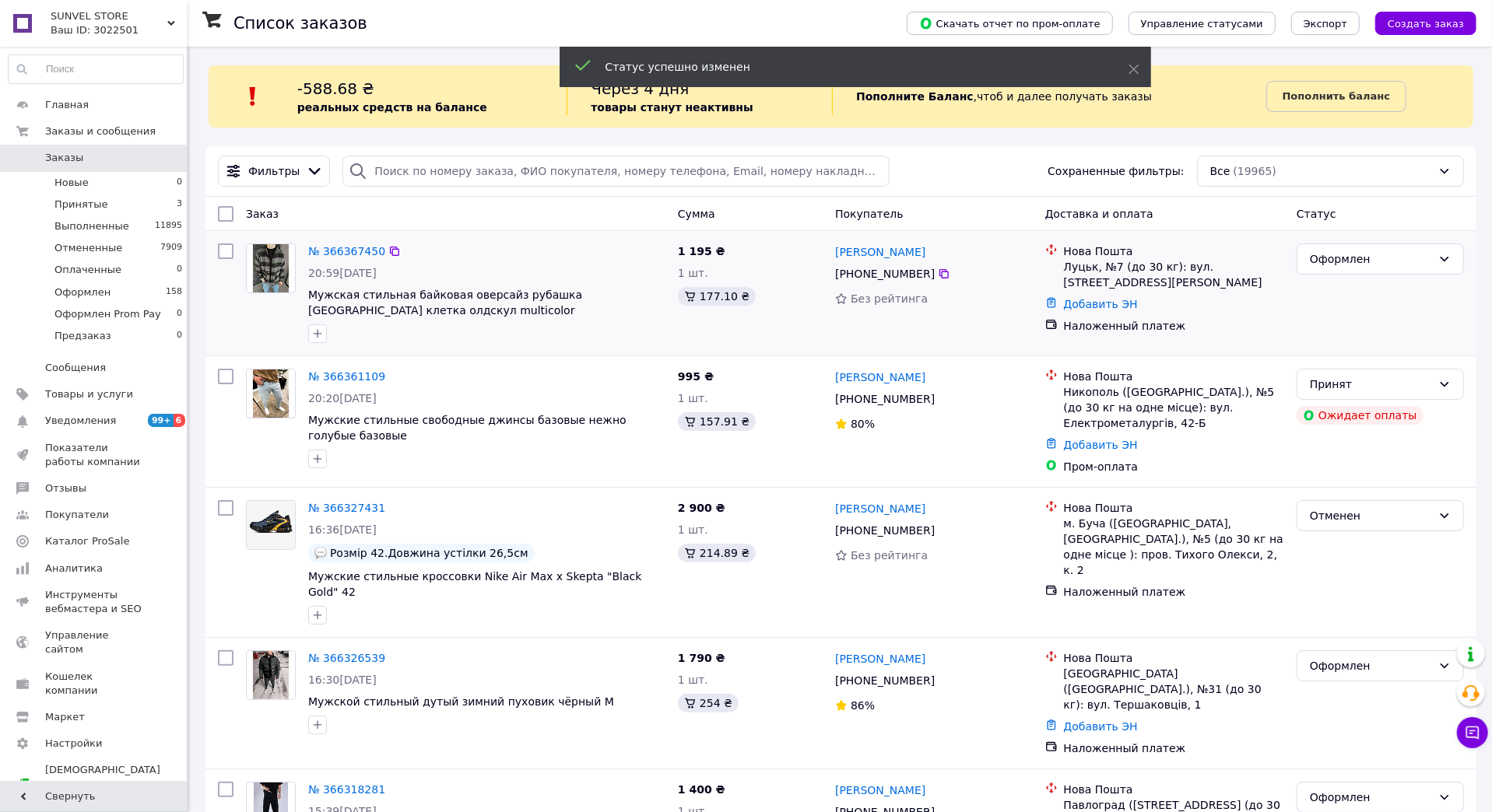
click at [87, 206] on span "Принятые" at bounding box center [81, 204] width 54 height 14
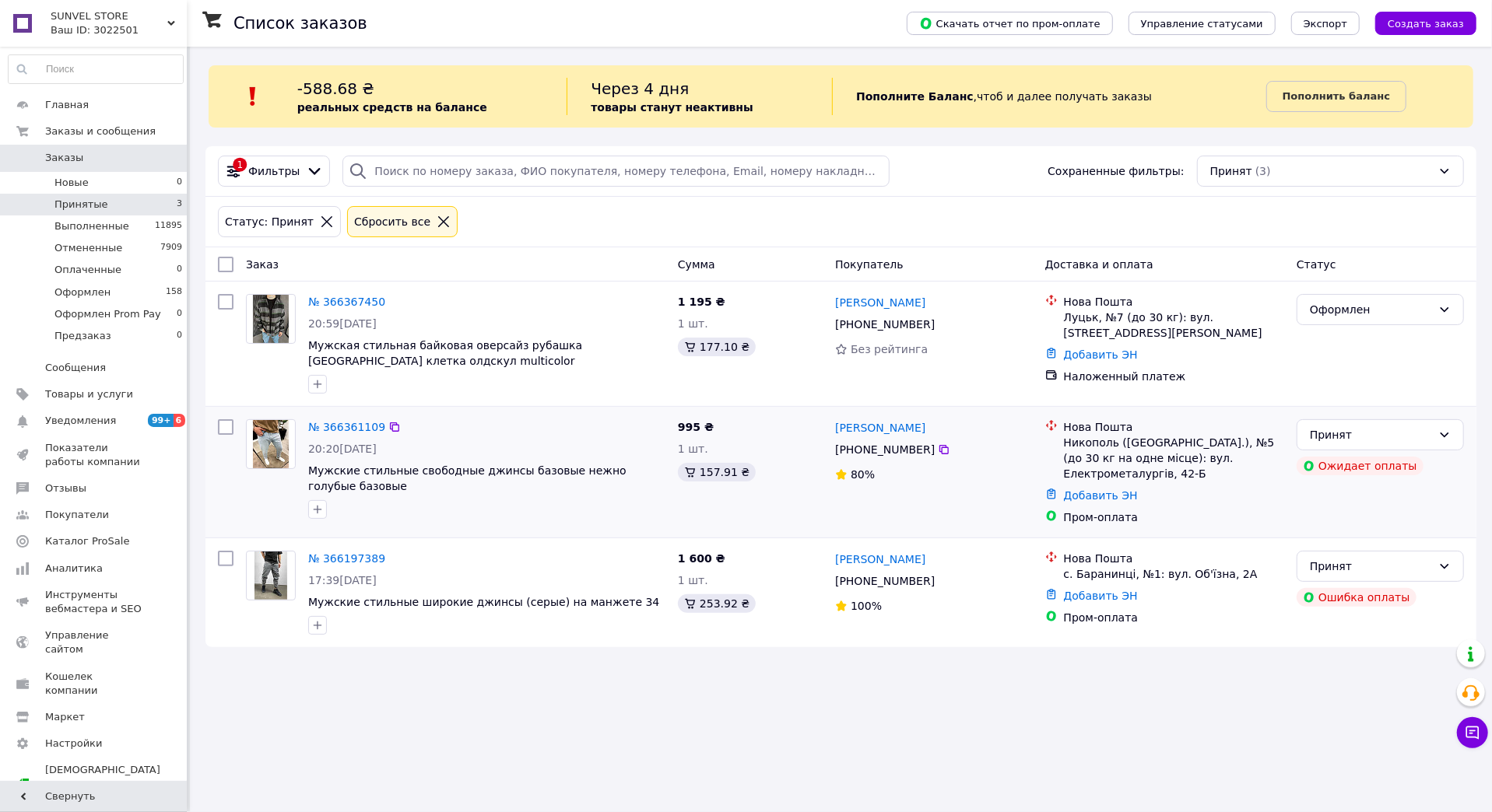
click at [353, 414] on div "№ 366361109 20:20[DATE] Мужские стильные свободные джинсы базовые нежно голубые…" at bounding box center [487, 468] width 370 height 112
click at [353, 422] on link "№ 366361109" at bounding box center [347, 426] width 77 height 12
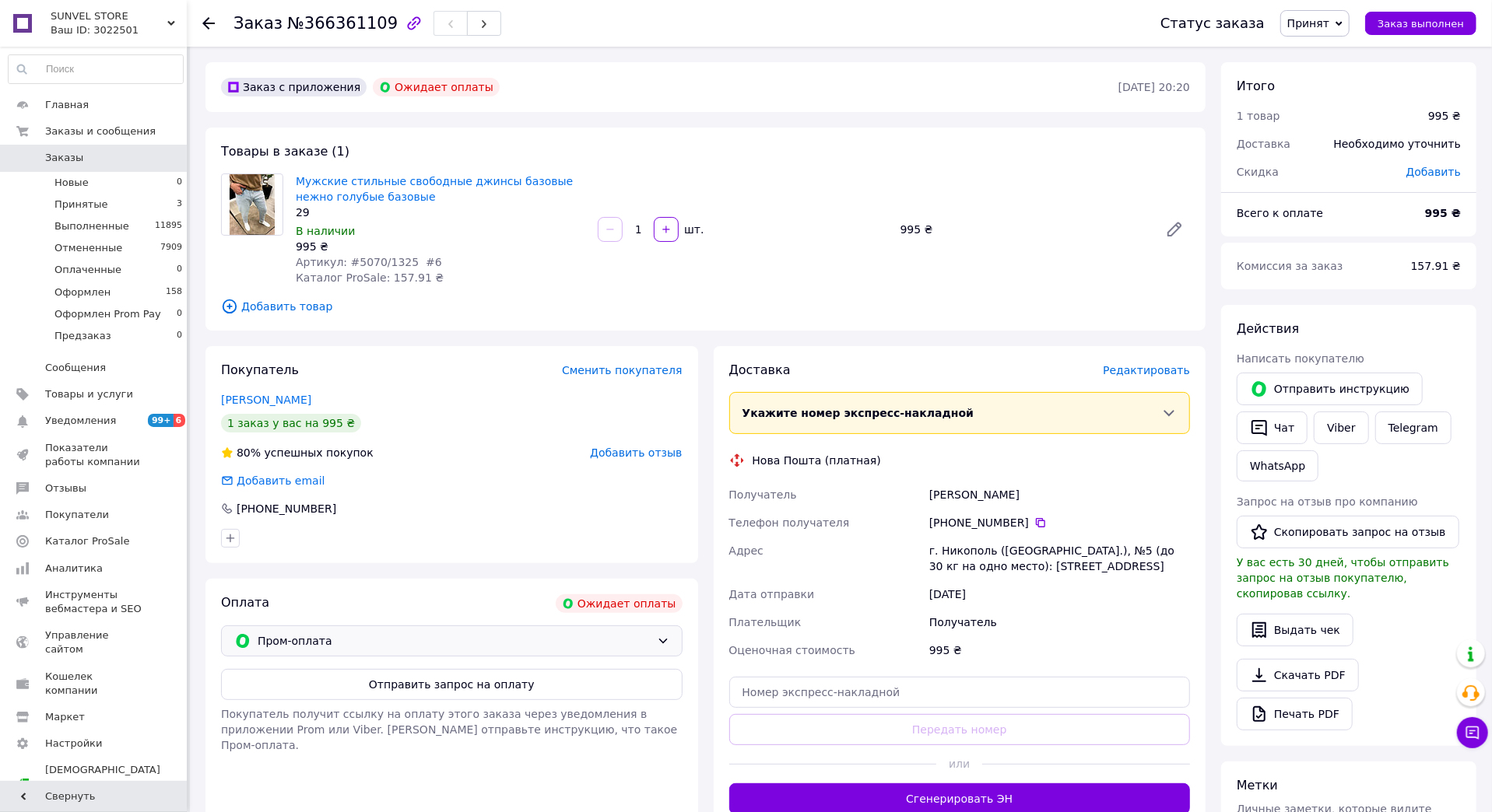
click at [323, 639] on span "Пром-оплата" at bounding box center [454, 640] width 393 height 17
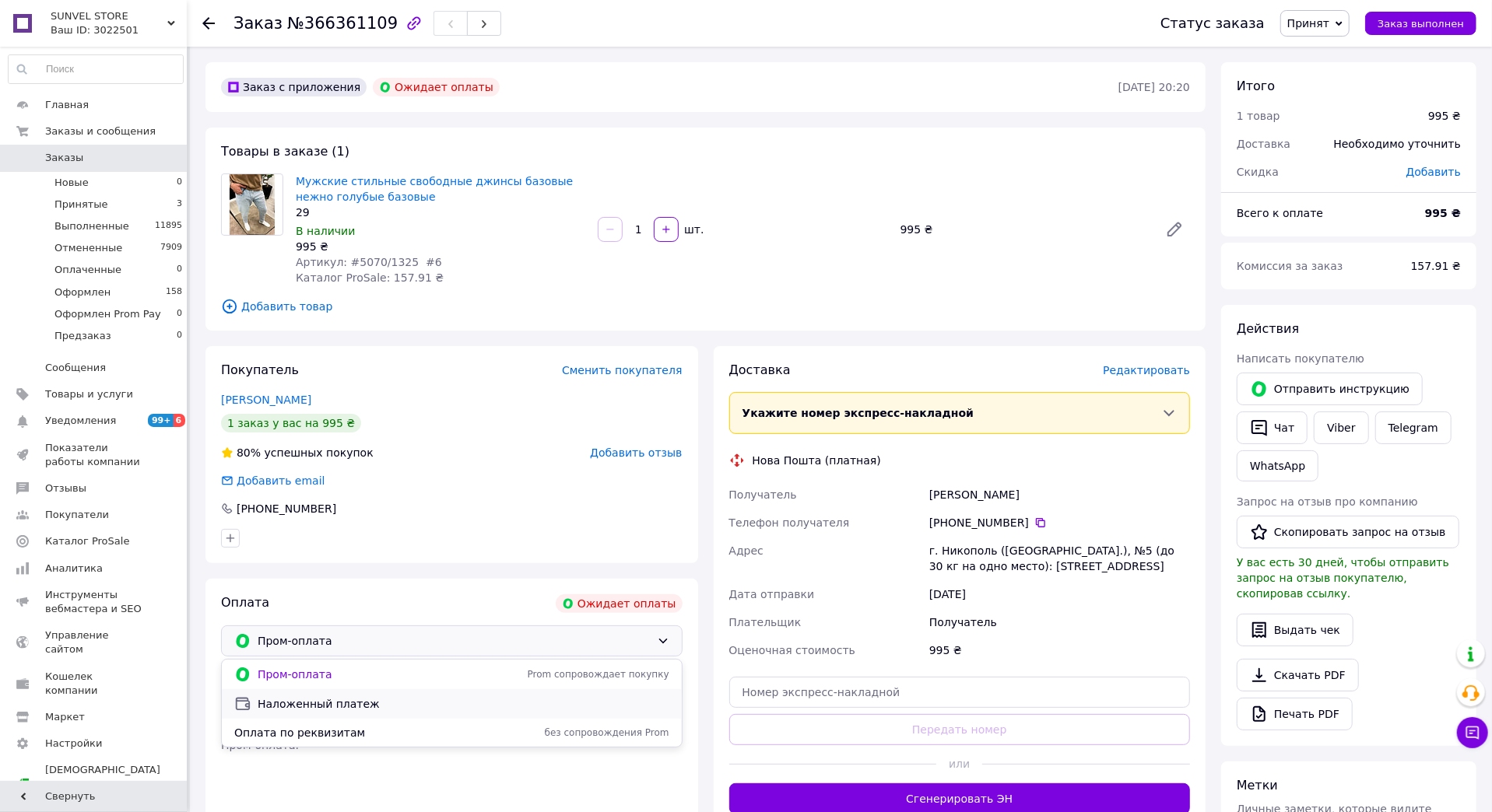
click at [331, 696] on span "Наложенный платеж" at bounding box center [464, 704] width 411 height 15
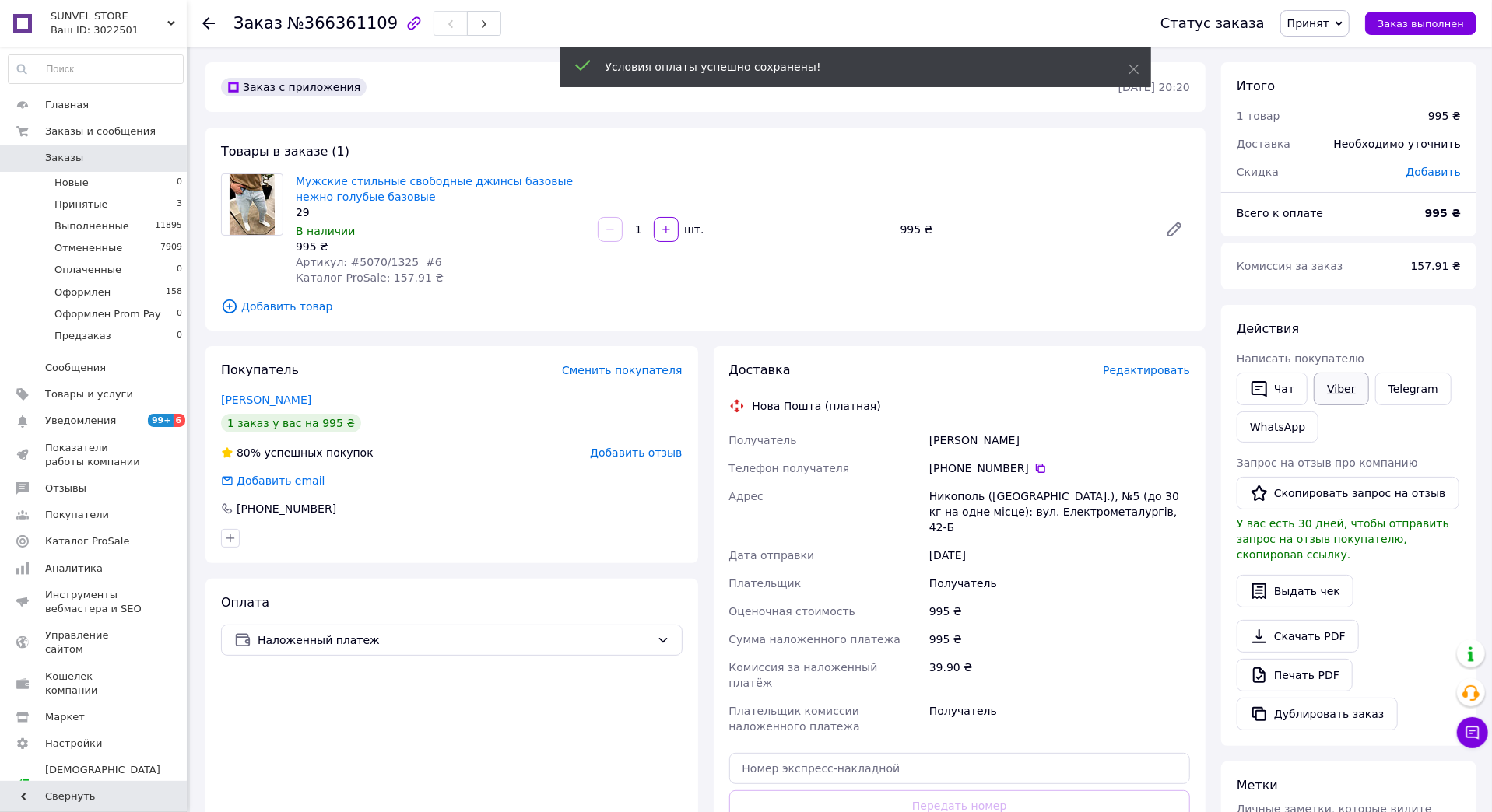
click at [1345, 383] on link "Viber" at bounding box center [1341, 389] width 55 height 33
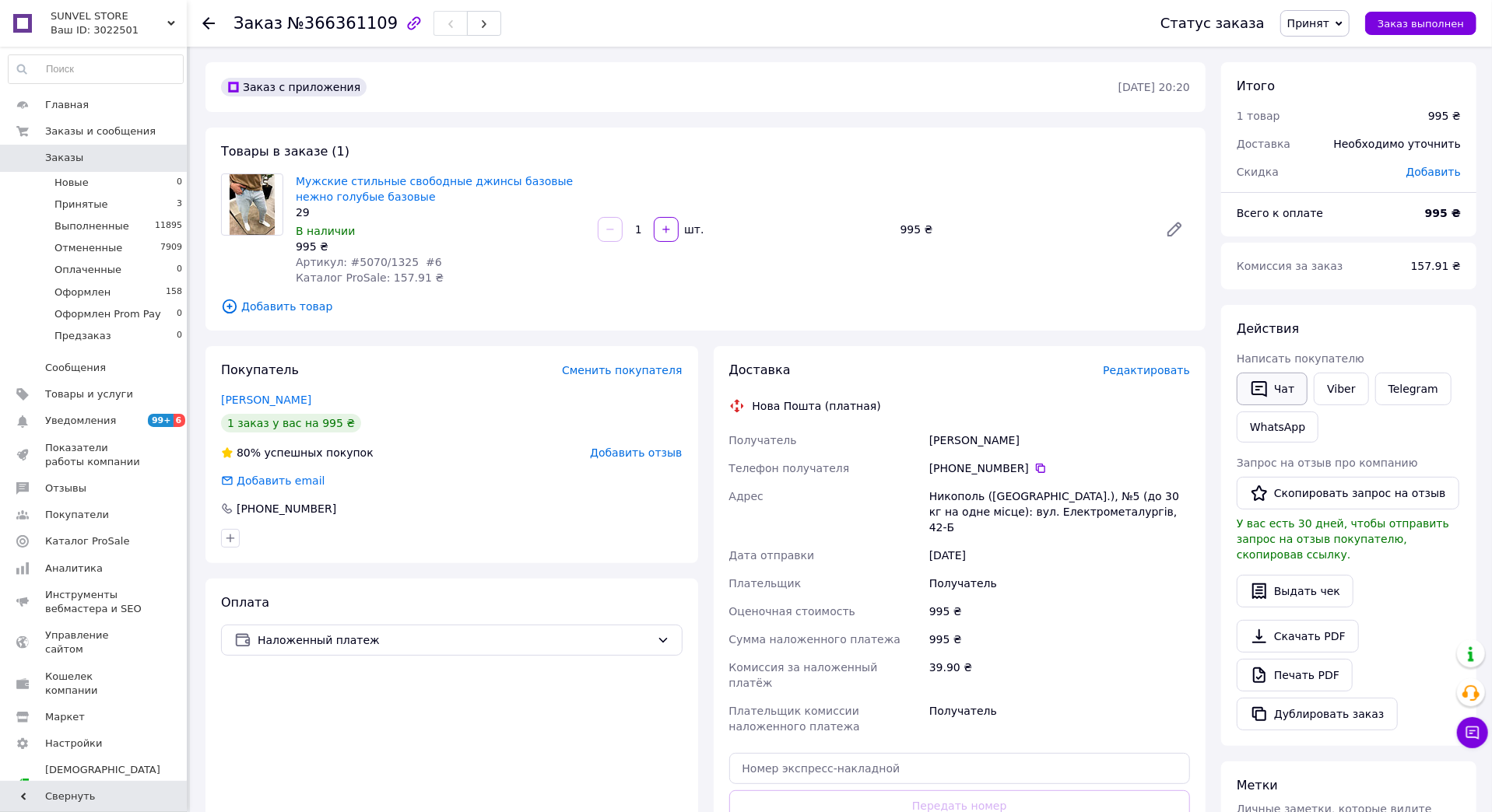
click at [1293, 382] on button "Чат" at bounding box center [1272, 389] width 71 height 33
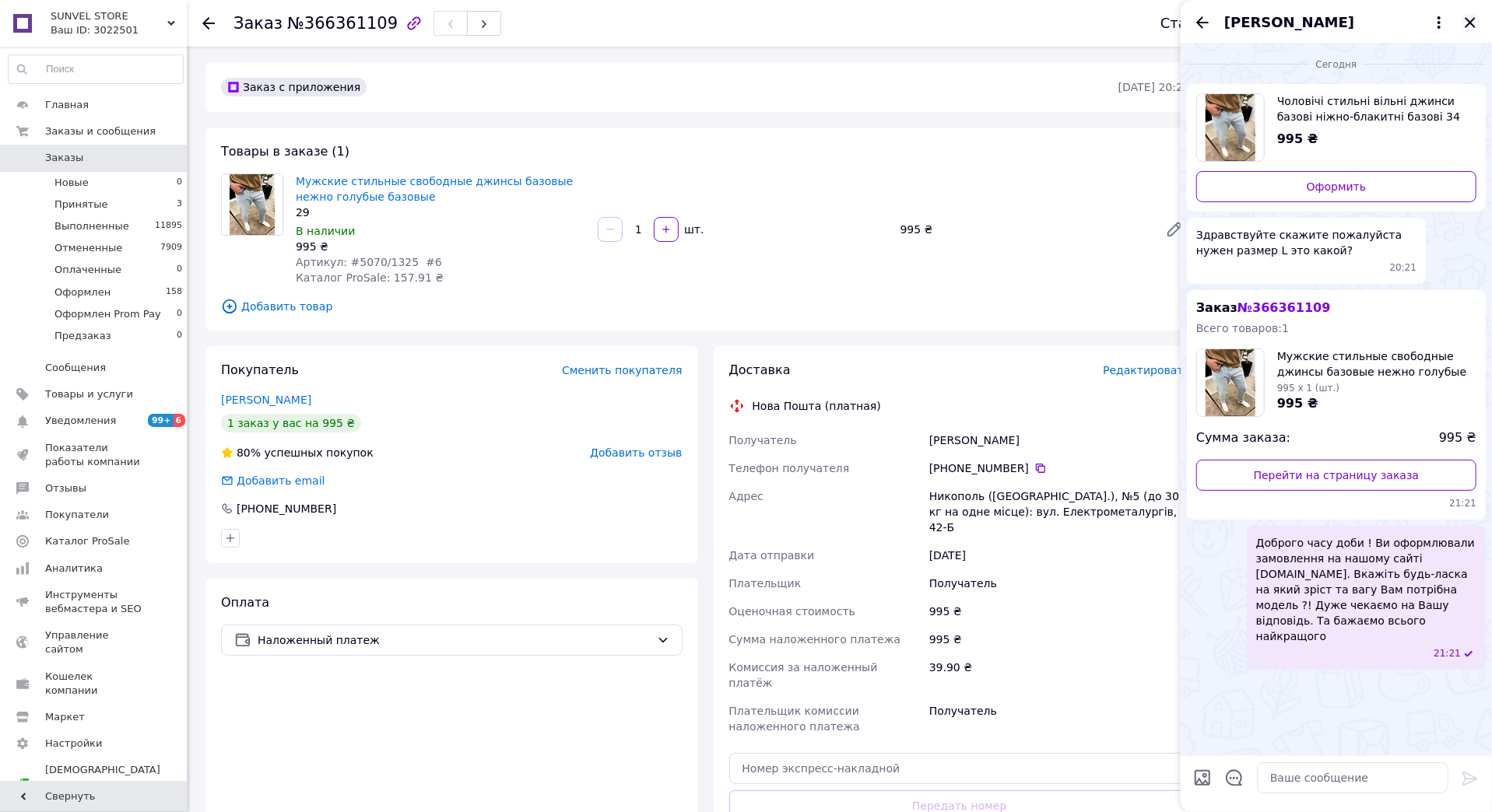
click at [1475, 23] on icon "Закрыть" at bounding box center [1470, 22] width 18 height 18
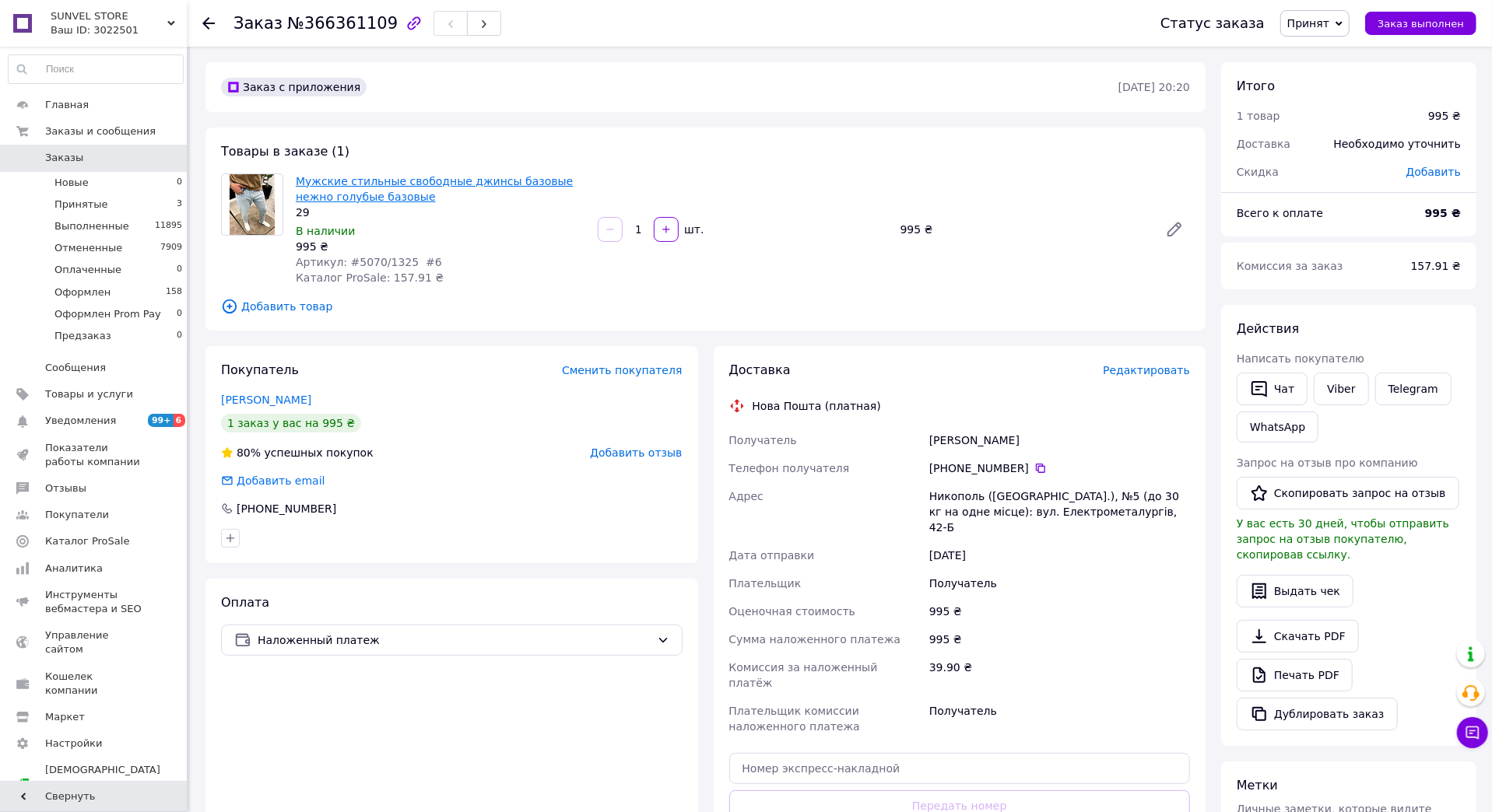
click at [404, 186] on link "Мужские стильные свободные джинсы базовые нежно голубые базовые" at bounding box center [434, 189] width 277 height 28
drag, startPoint x: 1182, startPoint y: 514, endPoint x: 924, endPoint y: 439, distance: 268.7
click at [924, 439] on div "Получатель [PERSON_NAME] Телефон получателя [PHONE_NUMBER]   [PERSON_NAME] ([GE…" at bounding box center [960, 583] width 468 height 314
copy div "Получатель [PERSON_NAME] Телефон получателя [PHONE_NUMBER]   [PERSON_NAME] ([GE…"
click at [1316, 29] on span "Принят" at bounding box center [1308, 22] width 42 height 12
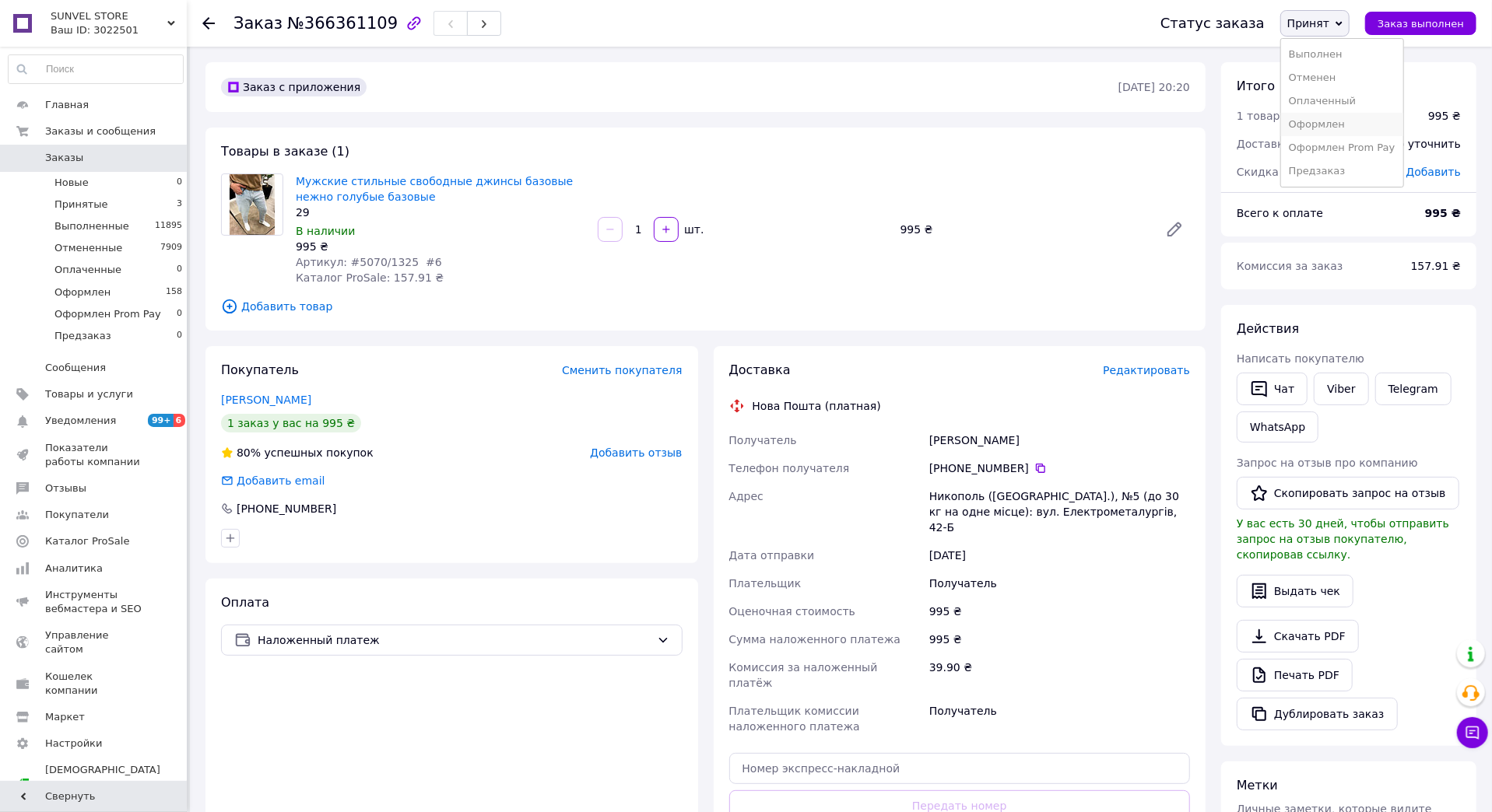
click at [1335, 133] on li "Оформлен" at bounding box center [1342, 124] width 122 height 23
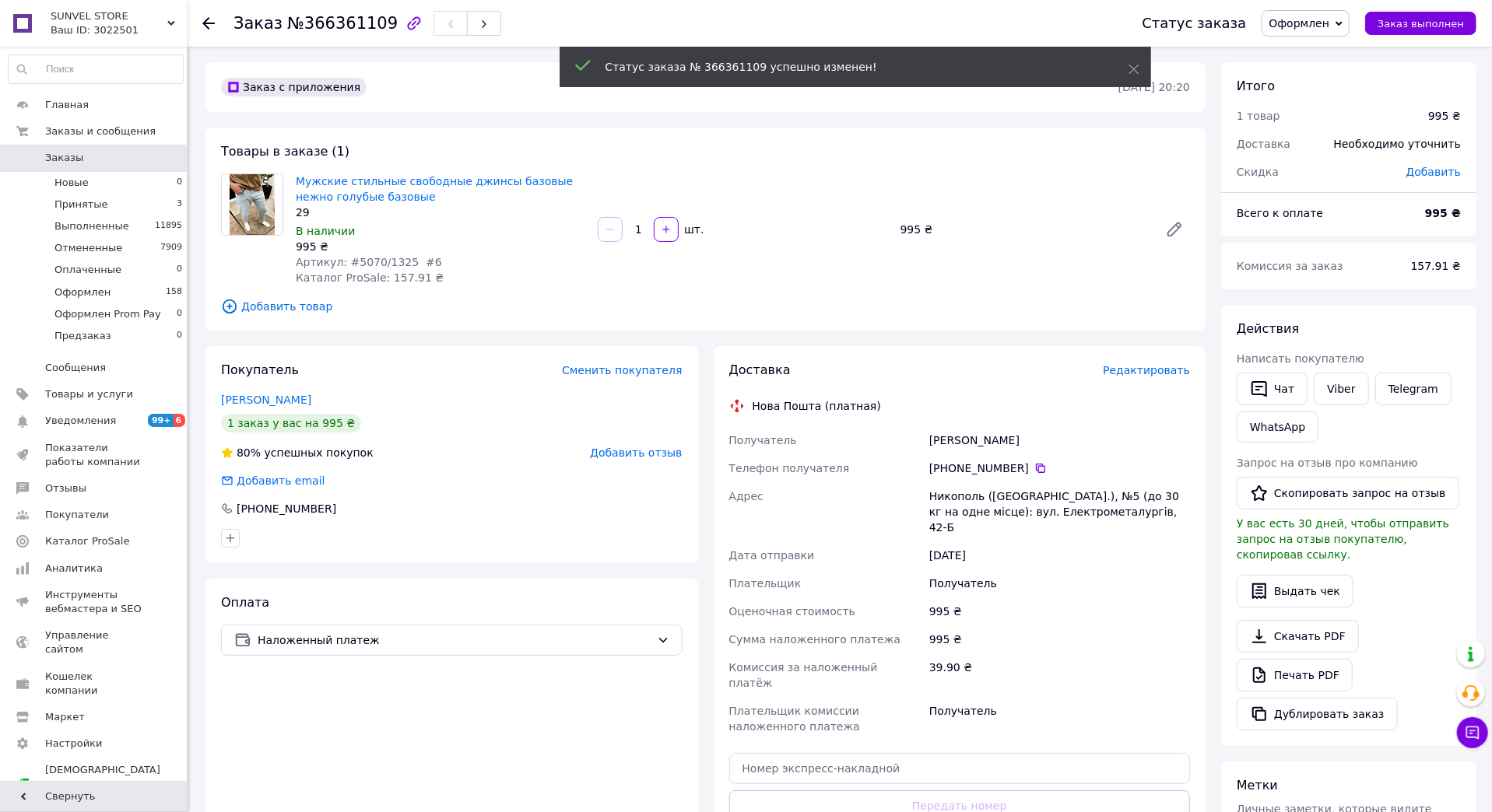
click at [126, 153] on span "Заказы" at bounding box center [94, 157] width 99 height 14
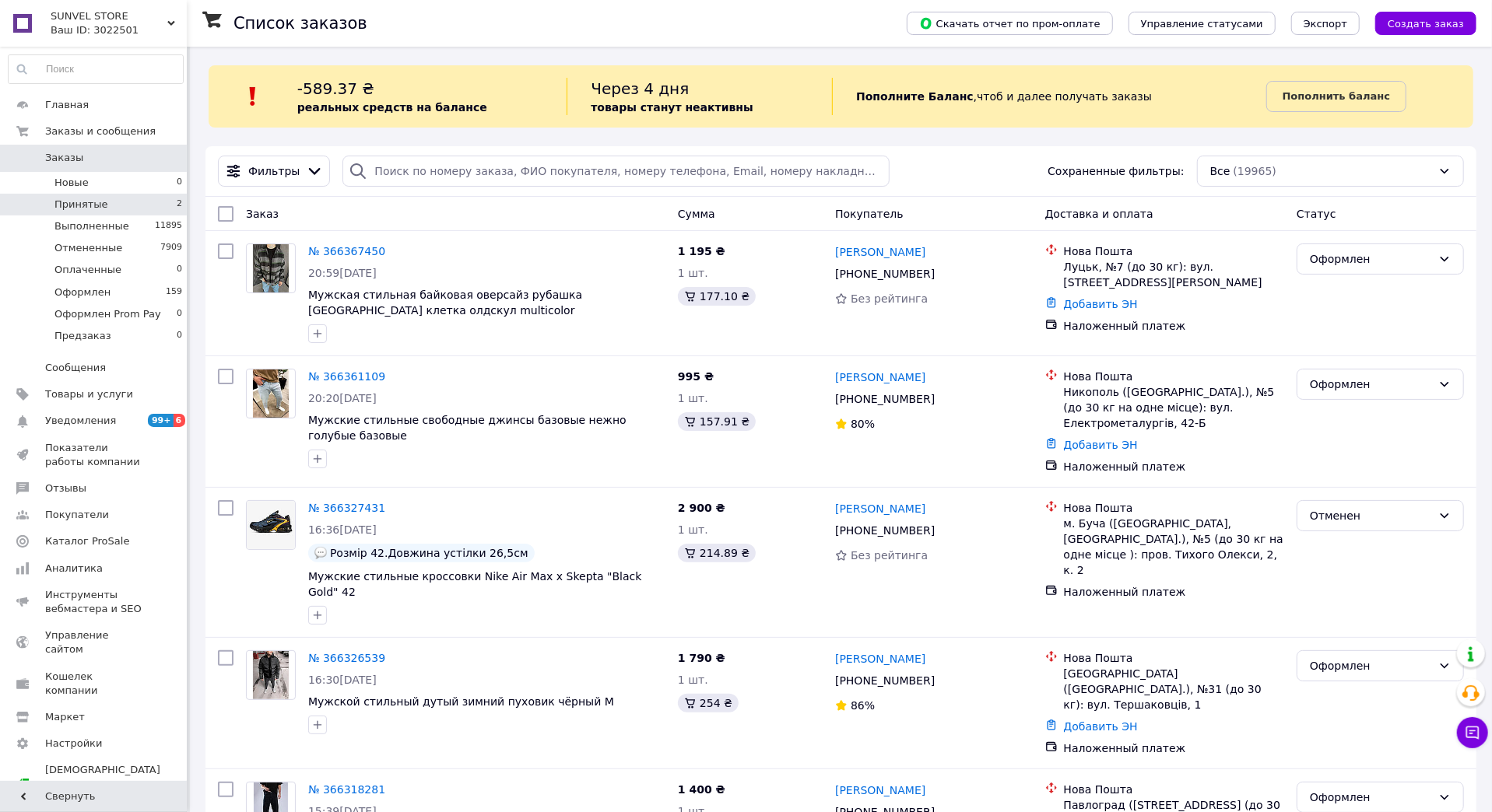
click at [119, 206] on li "Принятые 2" at bounding box center [96, 204] width 191 height 22
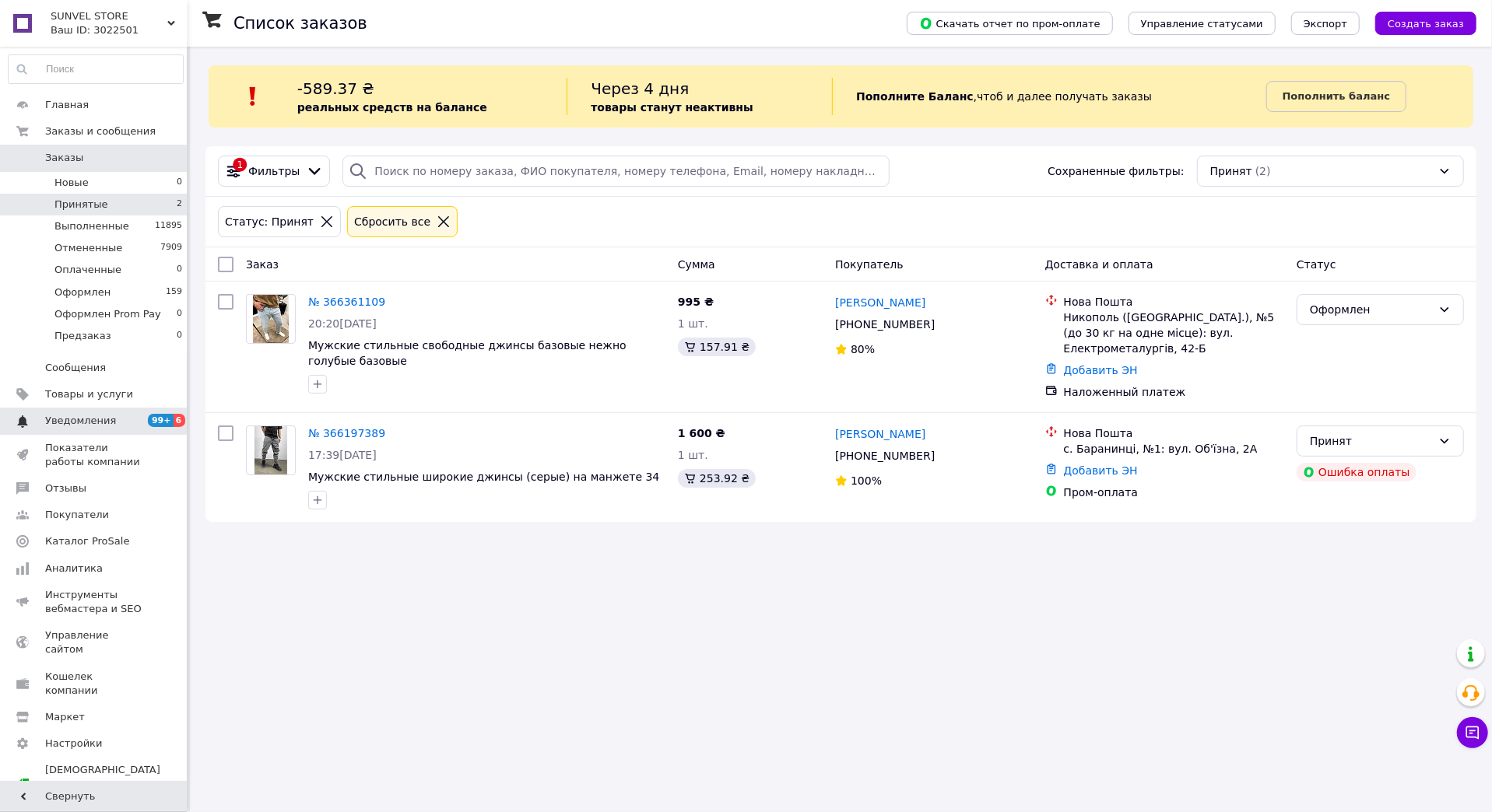
click at [109, 422] on span "Уведомления" at bounding box center [80, 420] width 71 height 14
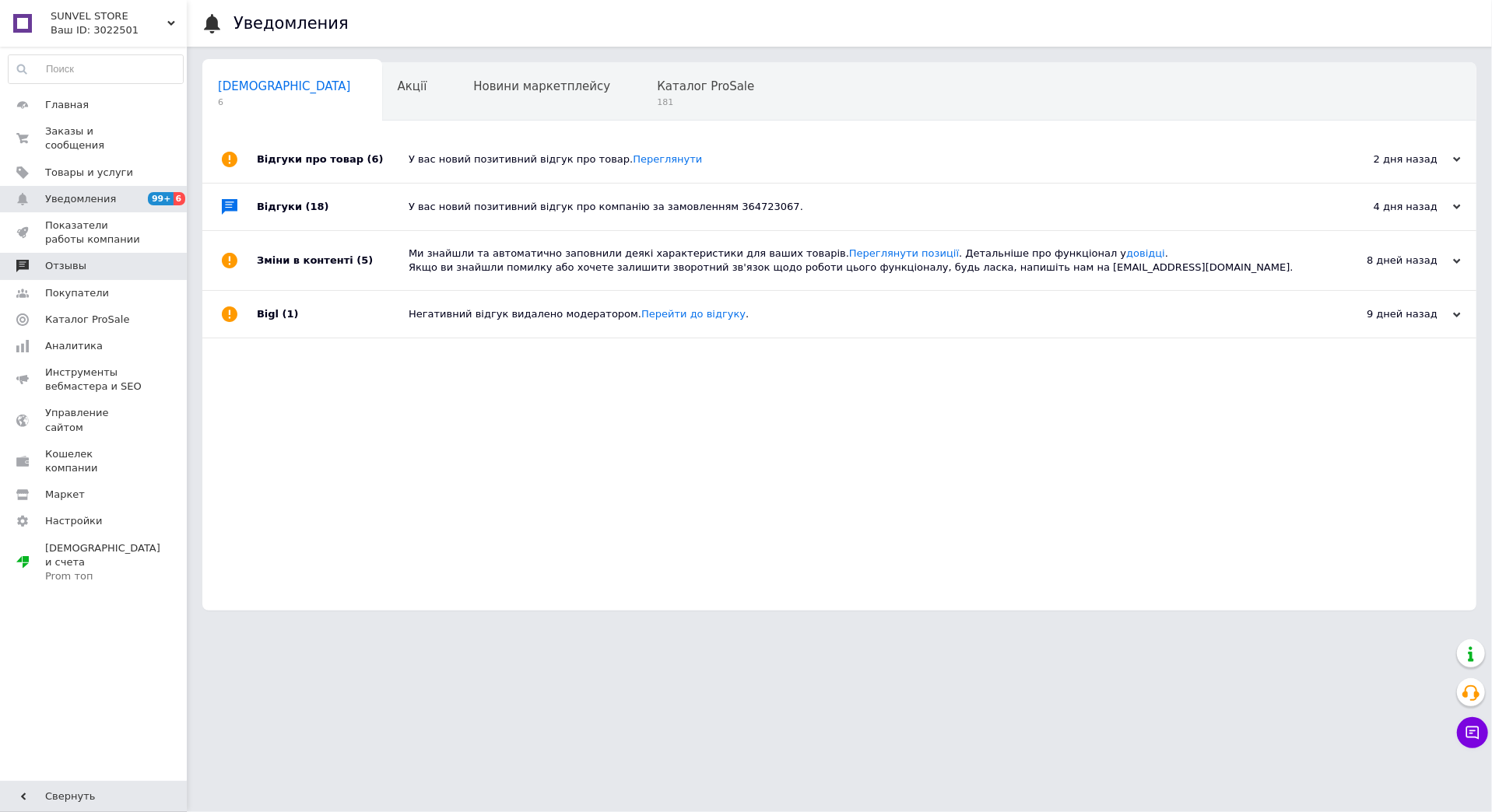
click at [132, 269] on span "Отзывы" at bounding box center [94, 265] width 99 height 14
